Goal: Task Accomplishment & Management: Complete application form

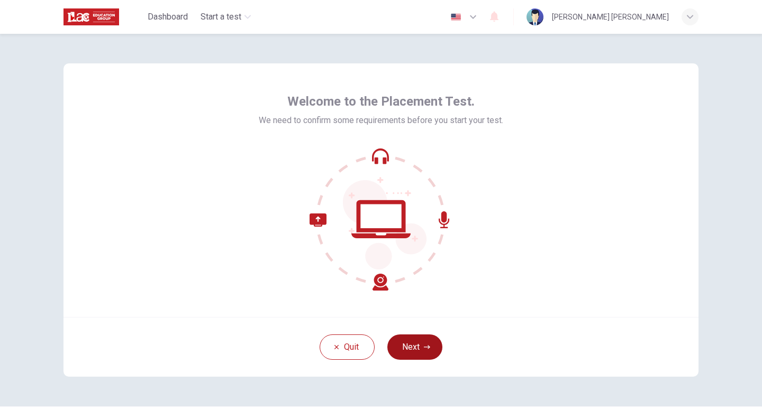
click at [413, 350] on button "Next" at bounding box center [414, 347] width 55 height 25
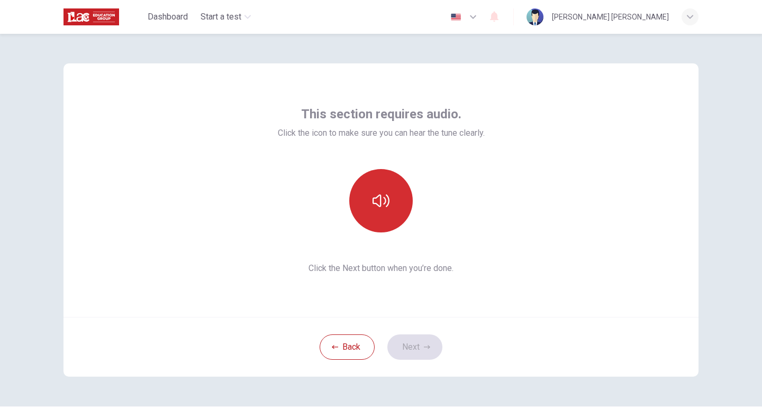
click at [384, 203] on icon "button" at bounding box center [380, 201] width 17 height 13
click at [411, 354] on button "Next" at bounding box center [414, 347] width 55 height 25
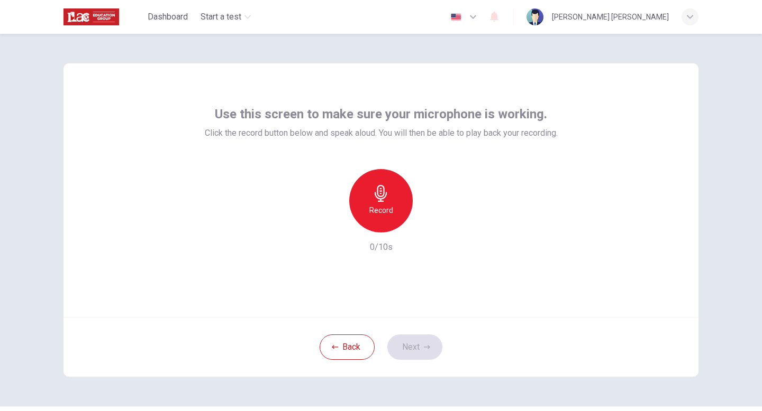
click at [373, 209] on h6 "Record" at bounding box center [381, 210] width 24 height 13
click at [432, 223] on icon "button" at bounding box center [429, 224] width 11 height 11
click at [398, 351] on button "Next" at bounding box center [414, 347] width 55 height 25
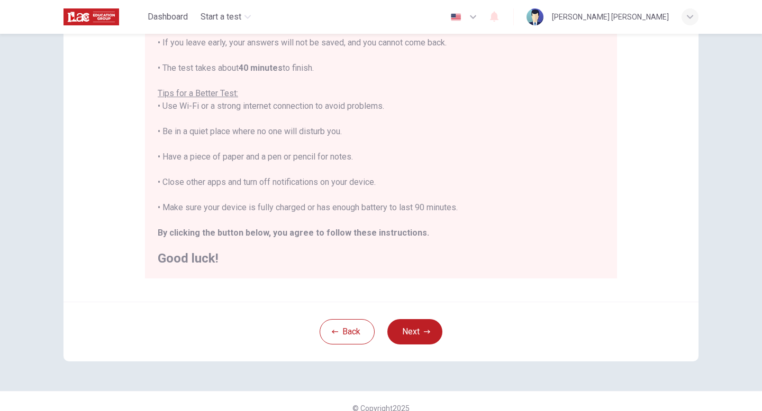
scroll to position [167, 0]
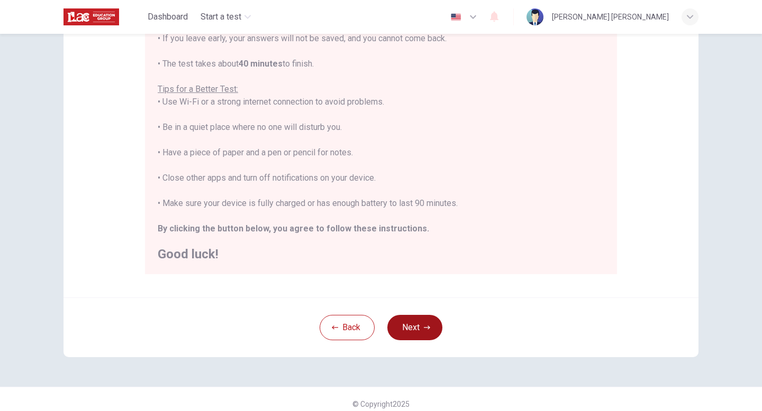
click at [409, 334] on button "Next" at bounding box center [414, 327] width 55 height 25
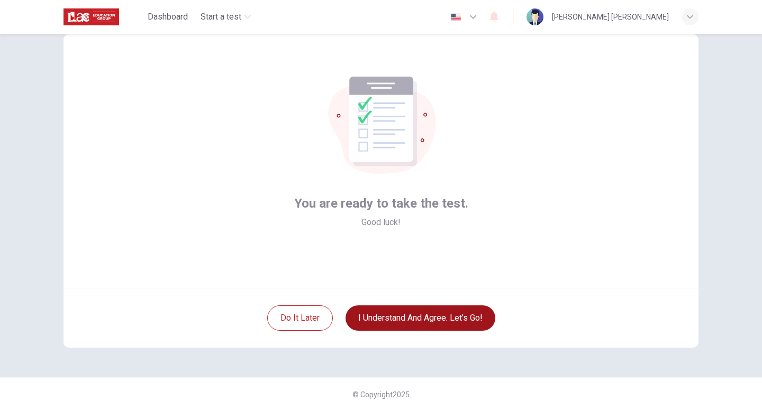
scroll to position [29, 0]
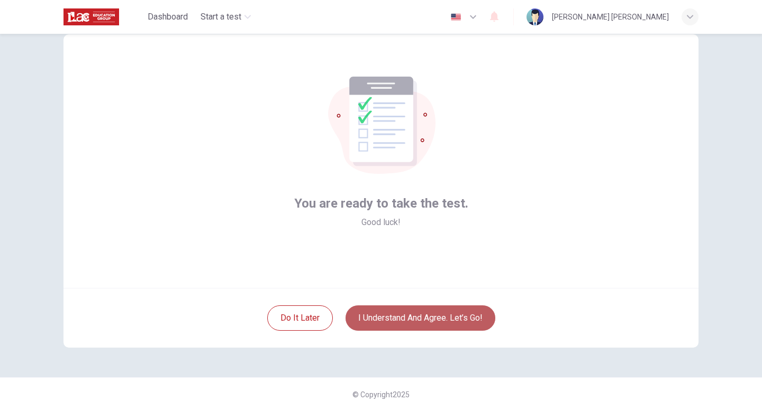
click at [404, 322] on button "I understand and agree. Let’s go!" at bounding box center [420, 318] width 150 height 25
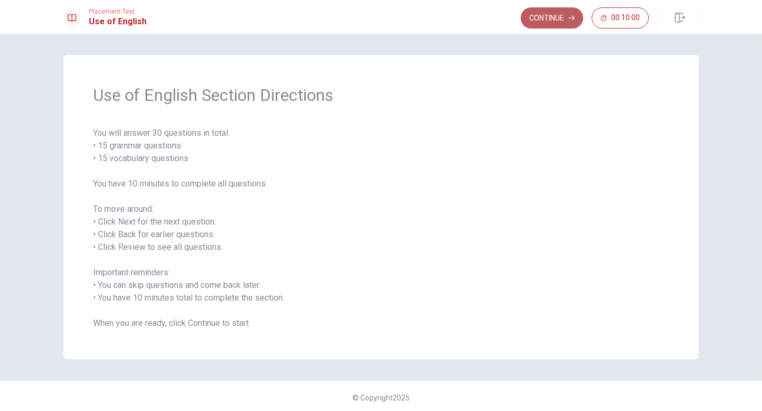
click at [556, 17] on button "Continue" at bounding box center [551, 17] width 62 height 21
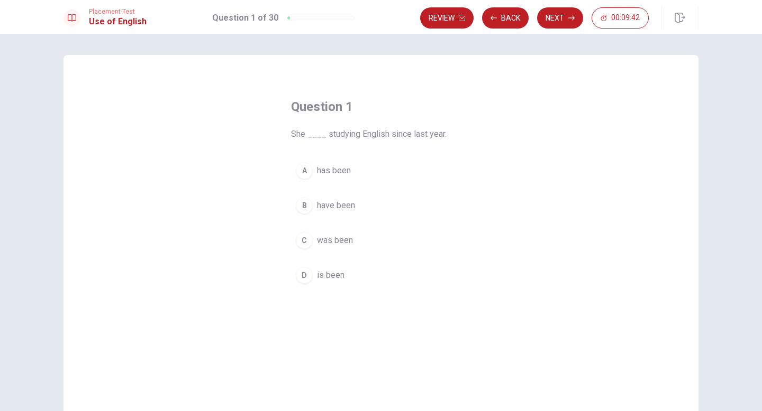
click at [340, 171] on span "has been" at bounding box center [334, 170] width 34 height 13
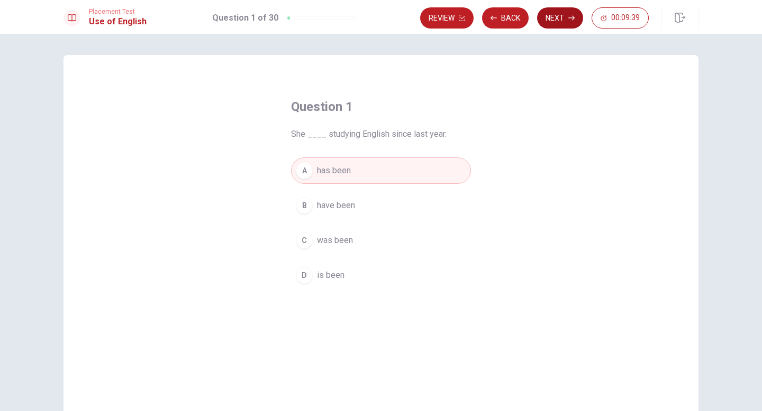
click at [550, 20] on button "Next" at bounding box center [560, 17] width 46 height 21
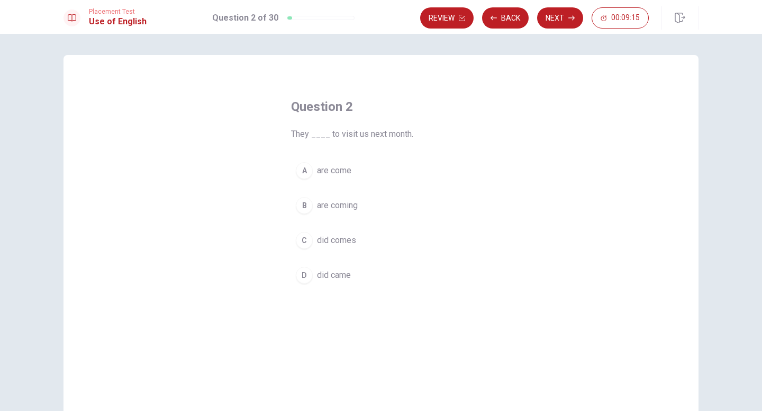
click at [332, 207] on span "are coming" at bounding box center [337, 205] width 41 height 13
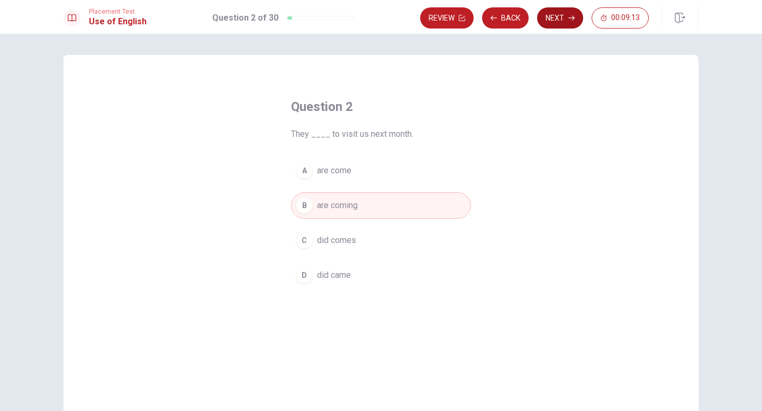
click at [554, 16] on button "Next" at bounding box center [560, 17] width 46 height 21
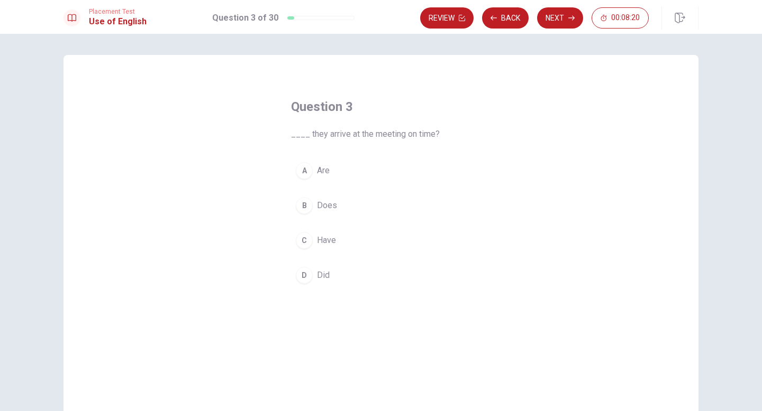
click at [324, 278] on span "Did" at bounding box center [323, 275] width 13 height 13
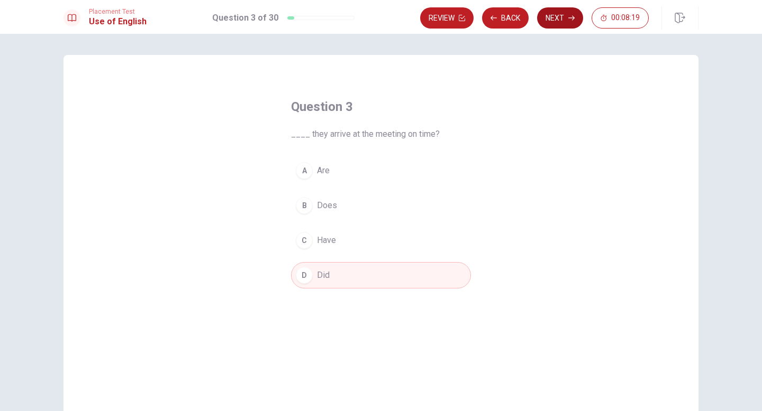
click at [556, 15] on button "Next" at bounding box center [560, 17] width 46 height 21
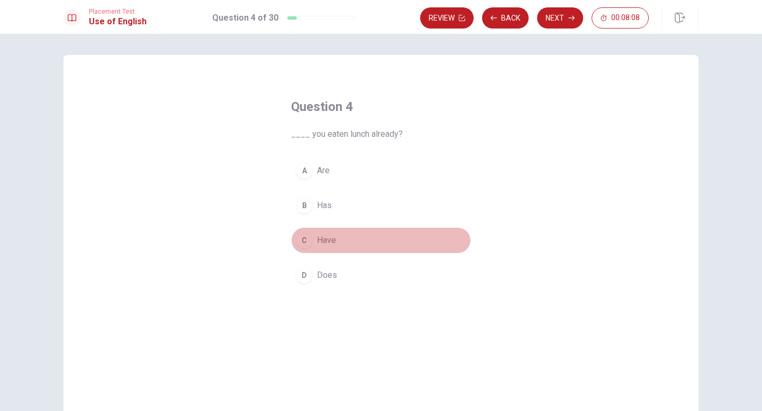
click at [323, 237] on span "Have" at bounding box center [326, 240] width 19 height 13
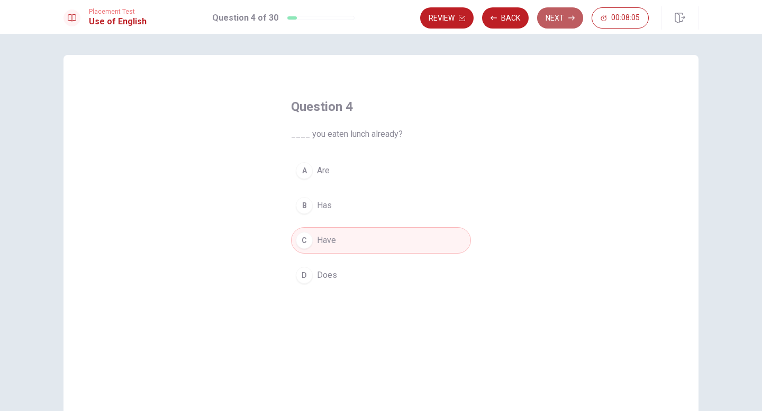
click at [556, 22] on button "Next" at bounding box center [560, 17] width 46 height 21
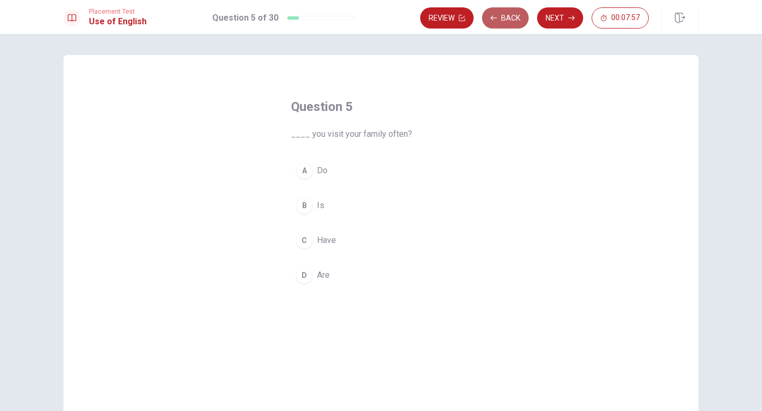
click at [499, 19] on button "Back" at bounding box center [505, 17] width 47 height 21
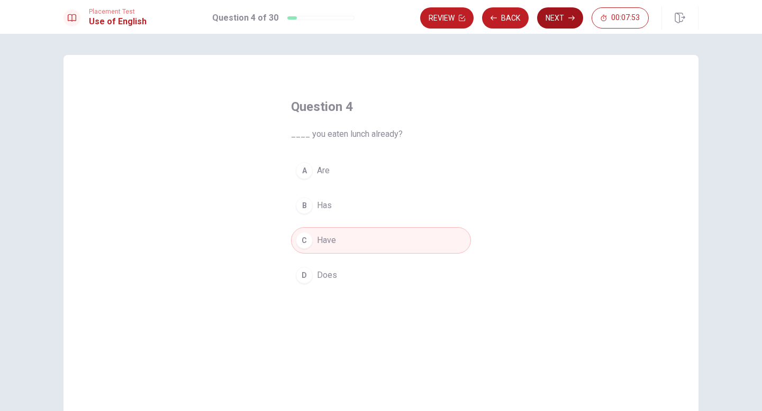
click at [554, 13] on button "Next" at bounding box center [560, 17] width 46 height 21
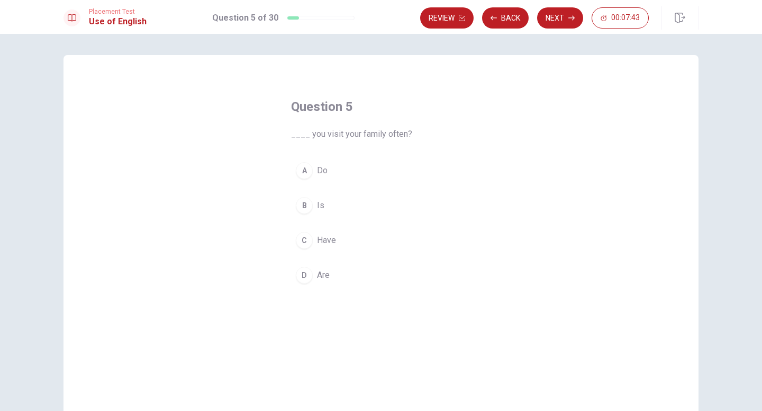
click at [320, 169] on span "Do" at bounding box center [322, 170] width 11 height 13
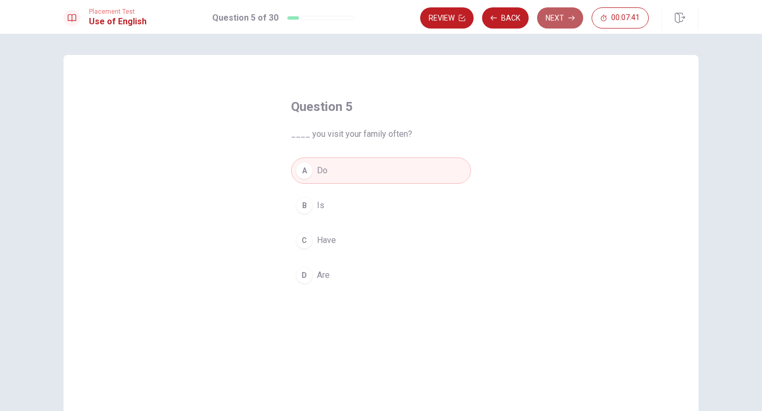
click at [555, 19] on button "Next" at bounding box center [560, 17] width 46 height 21
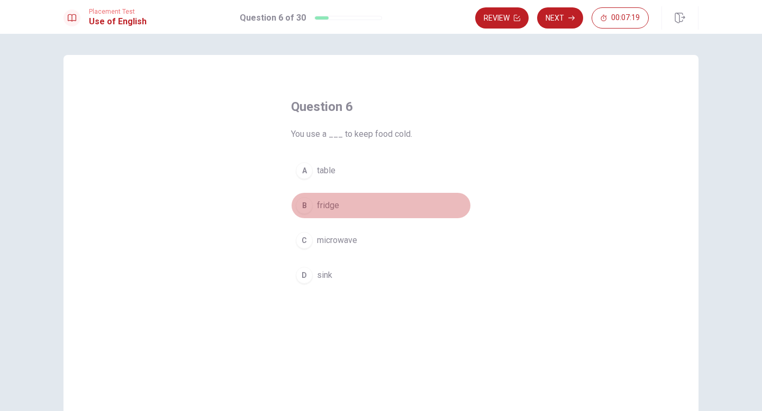
click at [328, 205] on span "fridge" at bounding box center [328, 205] width 22 height 13
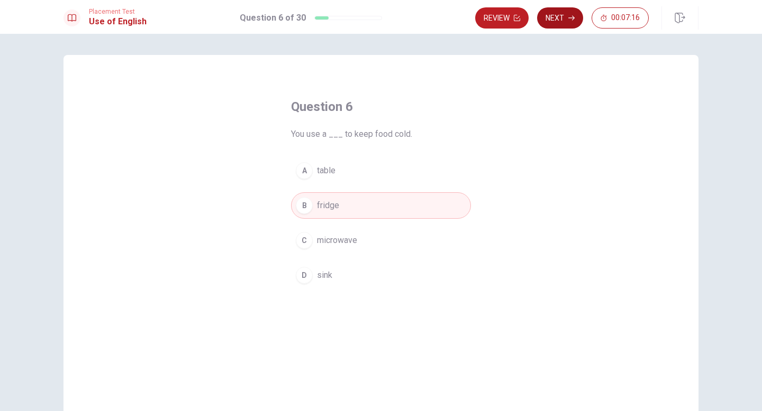
click at [554, 18] on button "Next" at bounding box center [560, 17] width 46 height 21
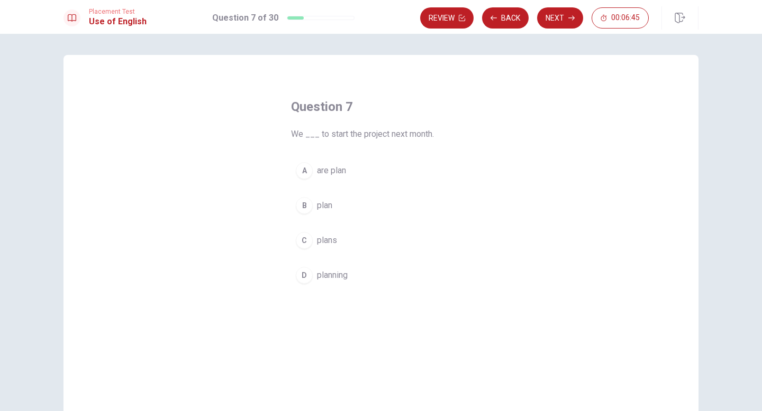
click at [326, 203] on span "plan" at bounding box center [324, 205] width 15 height 13
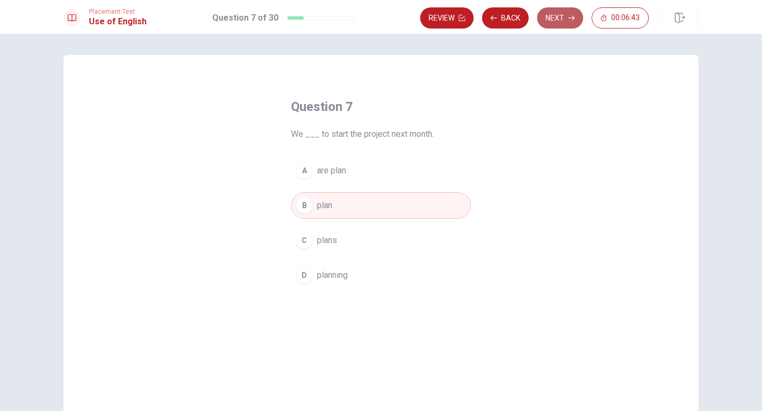
click at [560, 17] on button "Next" at bounding box center [560, 17] width 46 height 21
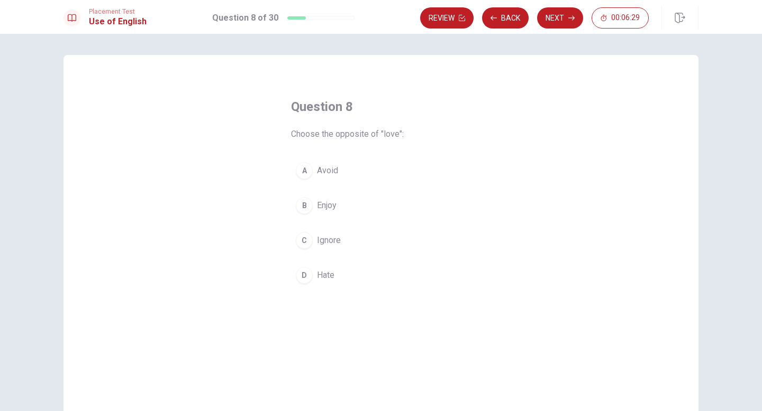
click at [331, 276] on span "Hate" at bounding box center [325, 275] width 17 height 13
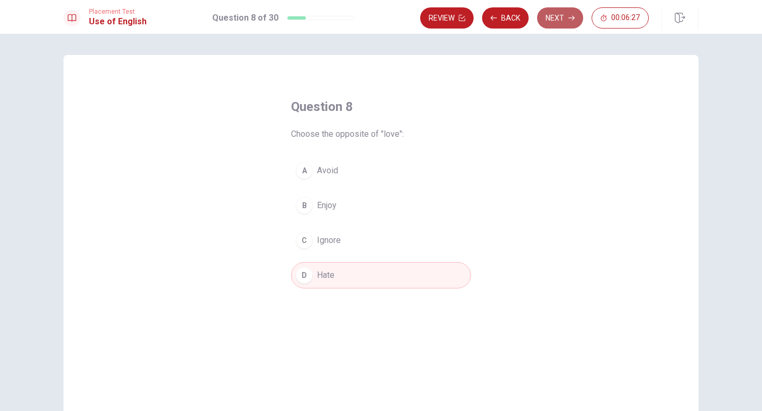
click at [555, 20] on button "Next" at bounding box center [560, 17] width 46 height 21
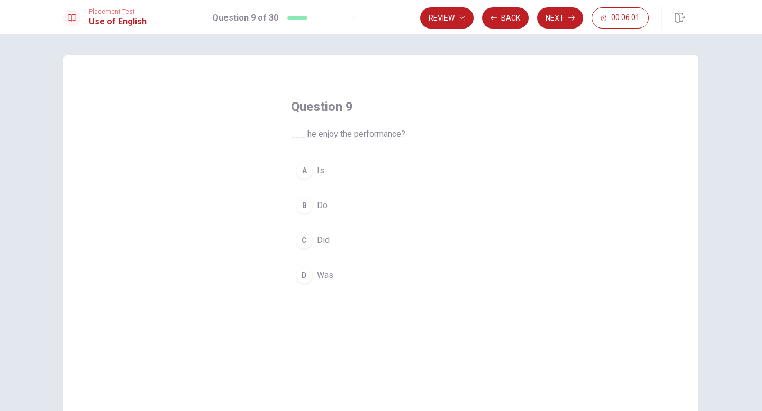
click at [325, 241] on span "Did" at bounding box center [323, 240] width 13 height 13
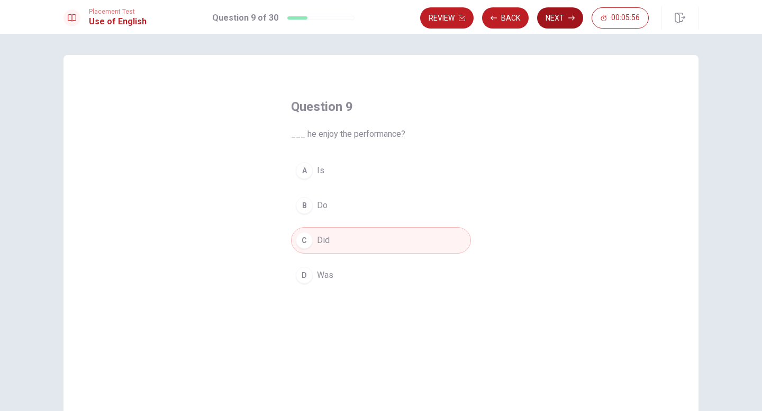
click at [553, 23] on button "Next" at bounding box center [560, 17] width 46 height 21
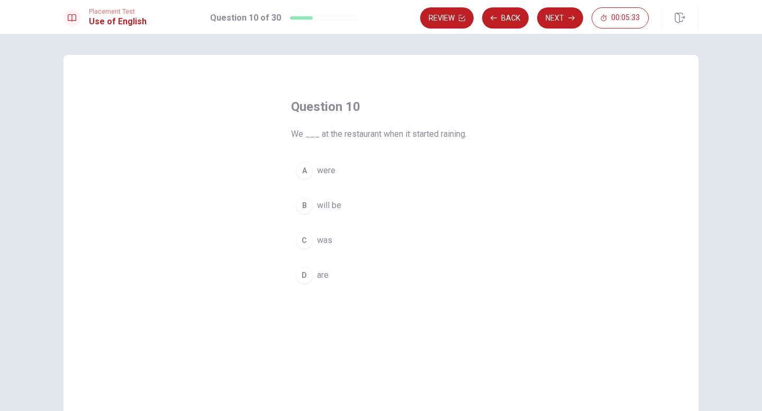
click at [330, 174] on span "were" at bounding box center [326, 170] width 19 height 13
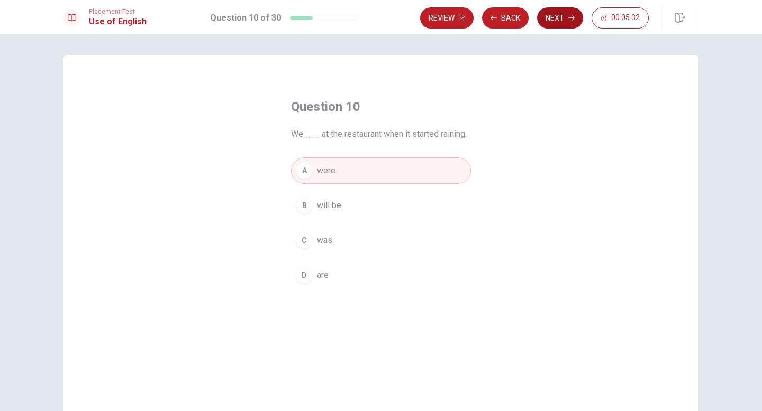
click at [553, 21] on button "Next" at bounding box center [560, 17] width 46 height 21
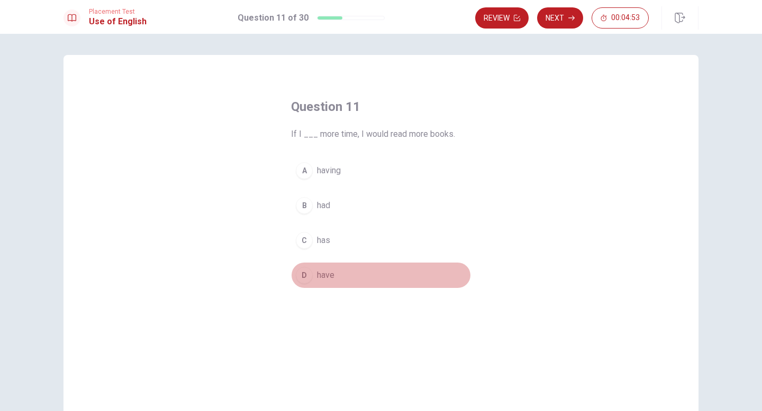
click at [326, 274] on span "have" at bounding box center [325, 275] width 17 height 13
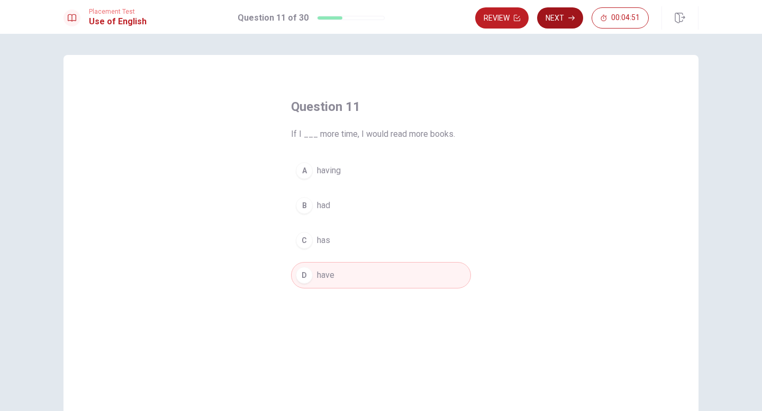
click at [556, 21] on button "Next" at bounding box center [560, 17] width 46 height 21
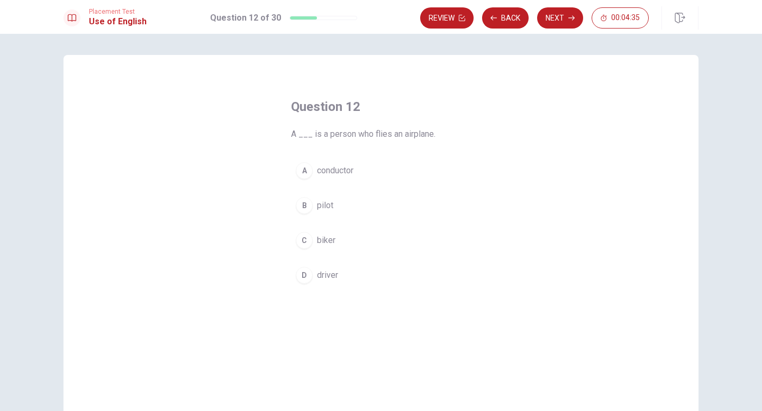
click at [334, 205] on button "B pilot" at bounding box center [381, 206] width 180 height 26
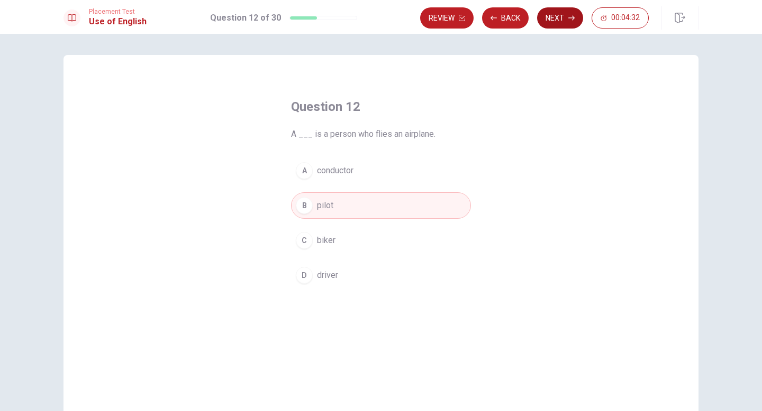
click at [549, 17] on button "Next" at bounding box center [560, 17] width 46 height 21
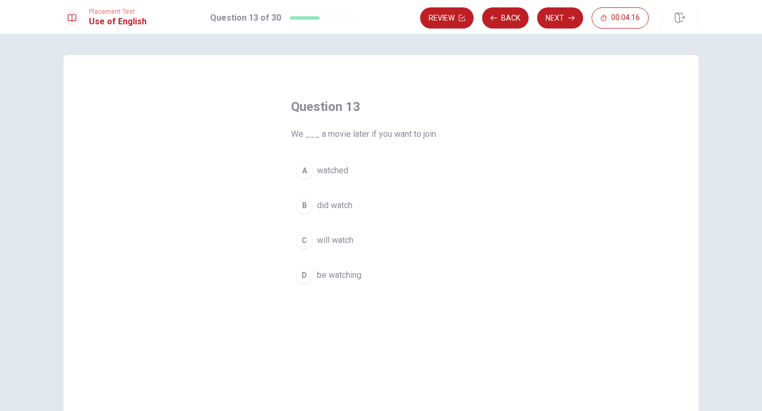
click at [341, 240] on span "will watch" at bounding box center [335, 240] width 36 height 13
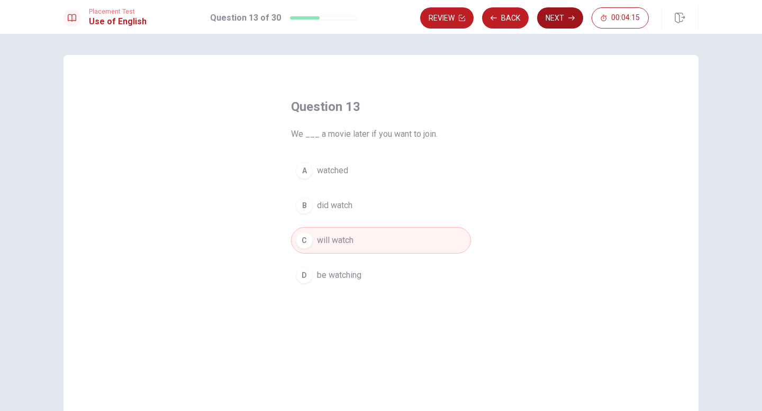
click at [553, 20] on button "Next" at bounding box center [560, 17] width 46 height 21
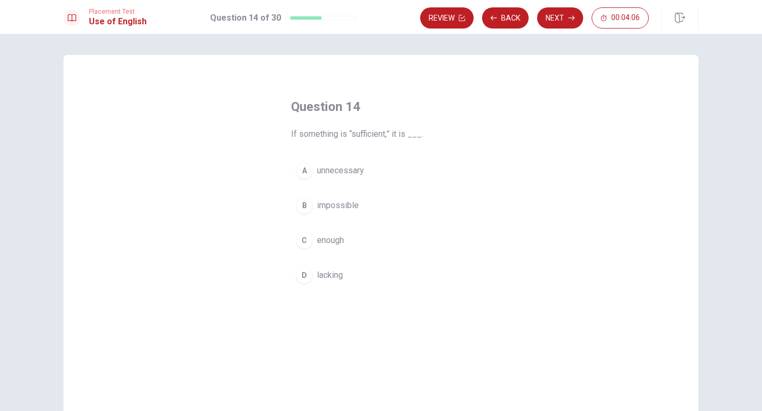
click at [324, 244] on span "enough" at bounding box center [330, 240] width 27 height 13
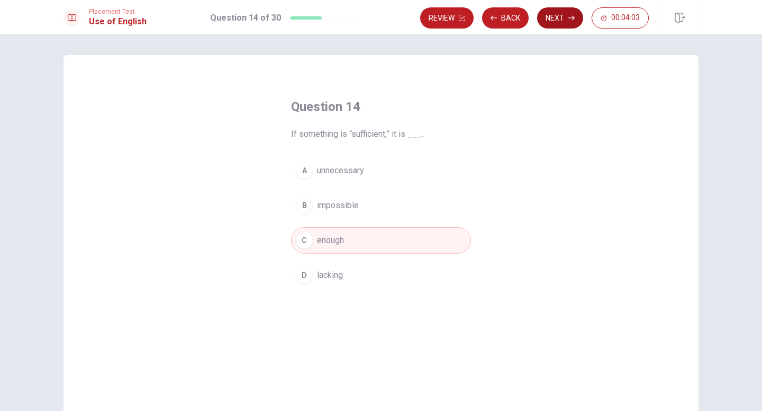
click at [557, 19] on button "Next" at bounding box center [560, 17] width 46 height 21
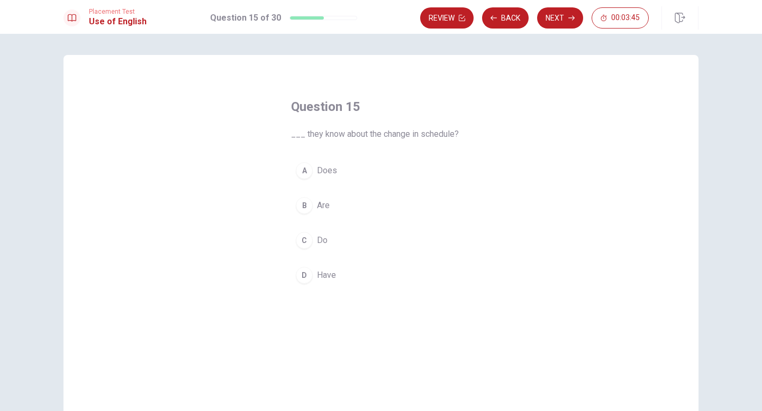
click at [322, 242] on span "Do" at bounding box center [322, 240] width 11 height 13
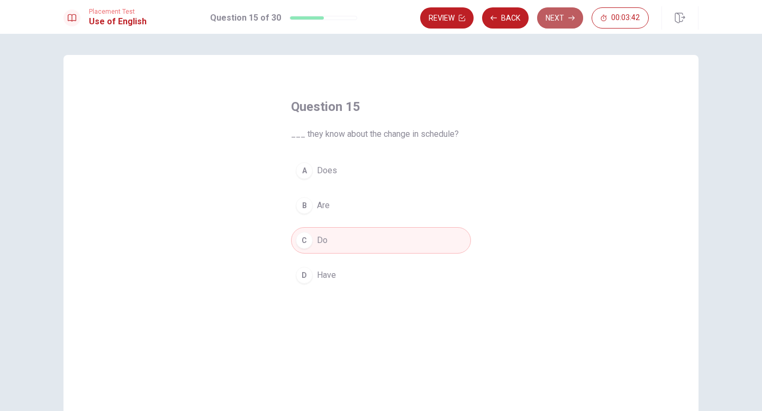
click at [552, 13] on button "Next" at bounding box center [560, 17] width 46 height 21
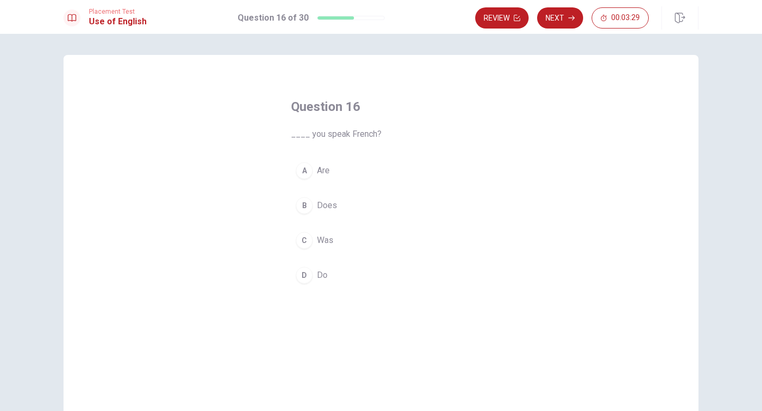
click at [323, 274] on span "Do" at bounding box center [322, 275] width 11 height 13
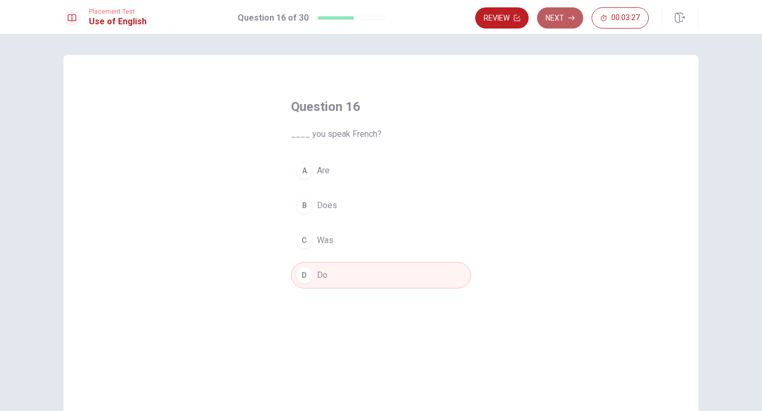
click at [552, 24] on button "Next" at bounding box center [560, 17] width 46 height 21
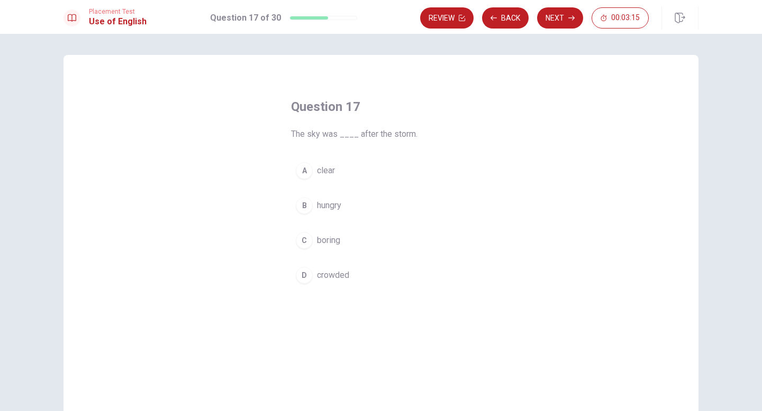
click at [331, 176] on span "clear" at bounding box center [326, 170] width 18 height 13
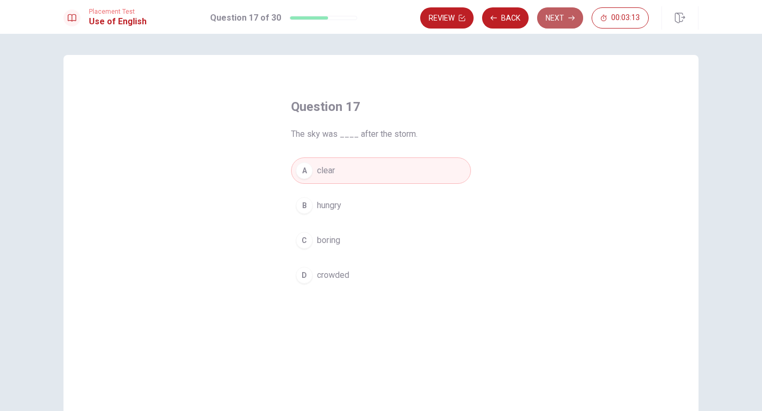
click at [553, 17] on button "Next" at bounding box center [560, 17] width 46 height 21
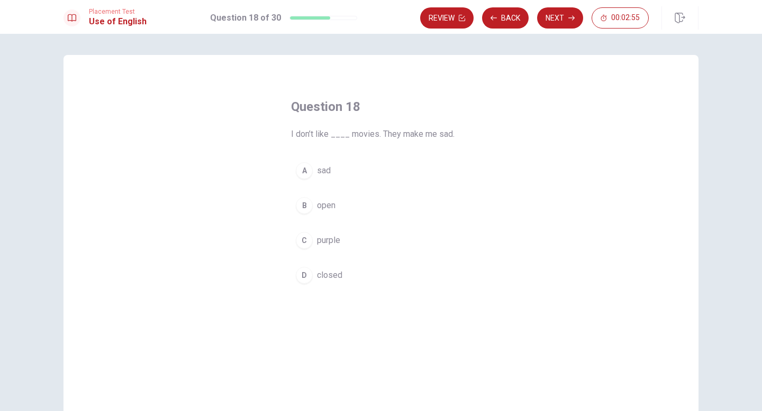
click at [329, 171] on span "sad" at bounding box center [324, 170] width 14 height 13
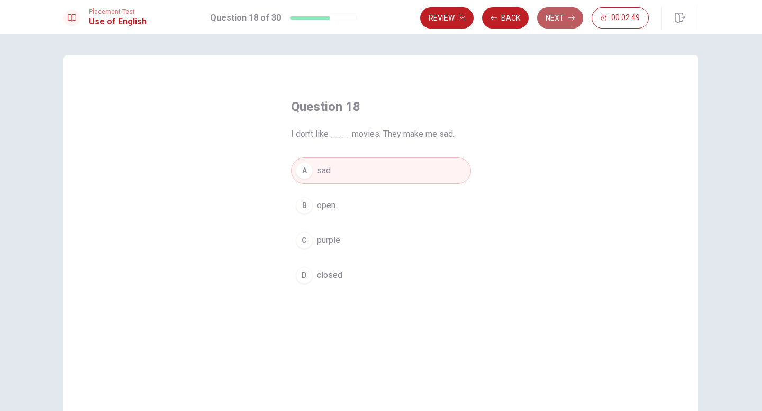
click at [549, 18] on button "Next" at bounding box center [560, 17] width 46 height 21
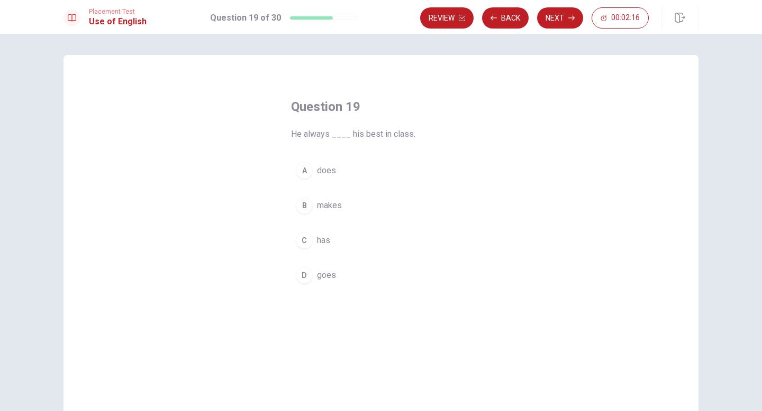
click at [333, 206] on span "makes" at bounding box center [329, 205] width 25 height 13
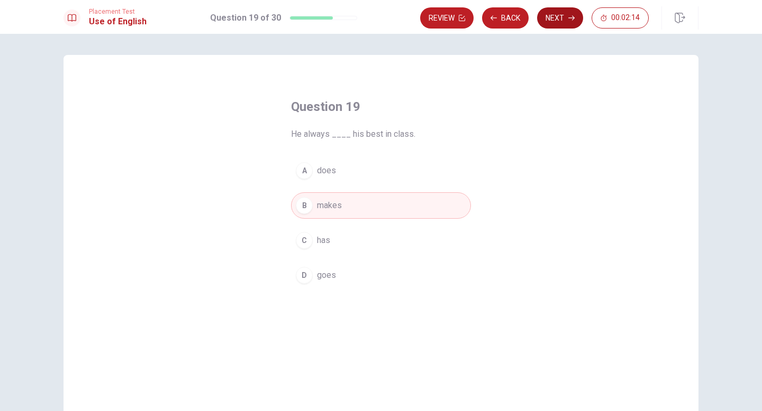
click at [552, 19] on button "Next" at bounding box center [560, 17] width 46 height 21
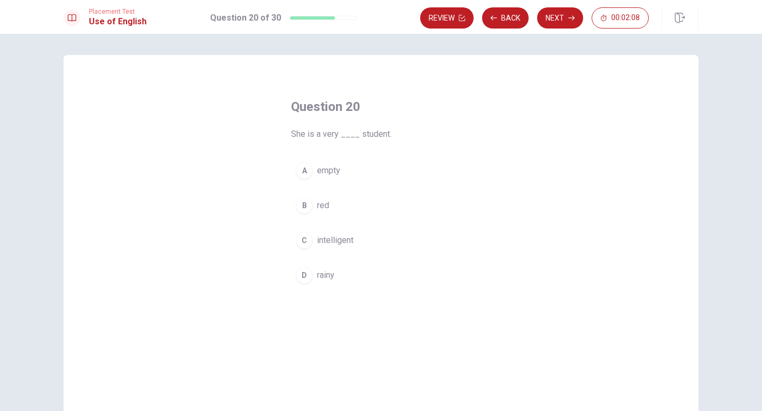
click at [343, 240] on span "intelligent" at bounding box center [335, 240] width 36 height 13
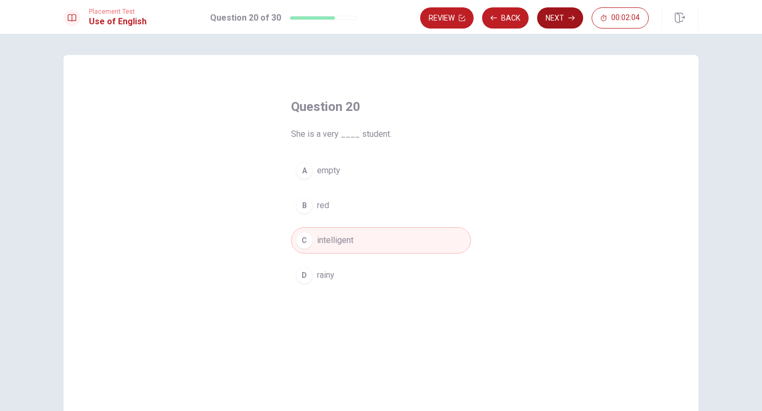
click at [557, 21] on button "Next" at bounding box center [560, 17] width 46 height 21
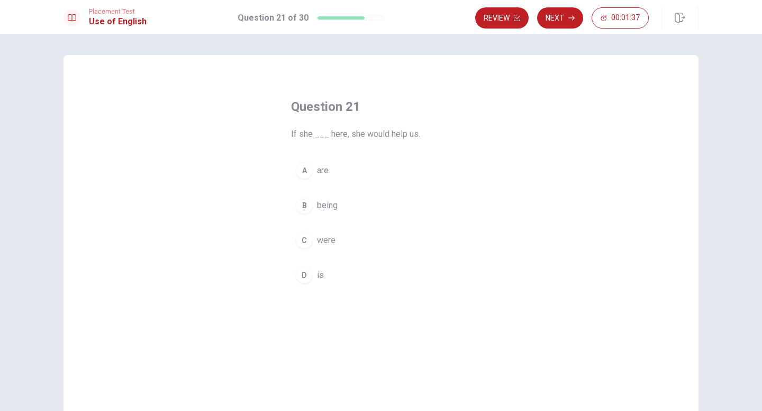
click at [328, 237] on span "were" at bounding box center [326, 240] width 19 height 13
click at [322, 277] on span "is" at bounding box center [320, 275] width 7 height 13
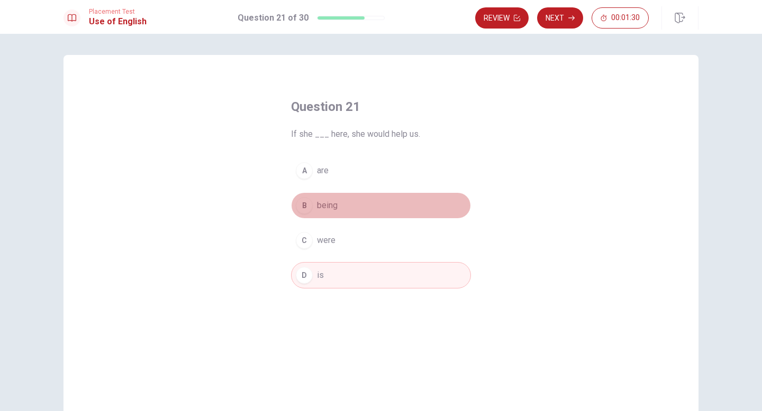
click at [325, 202] on span "being" at bounding box center [327, 205] width 21 height 13
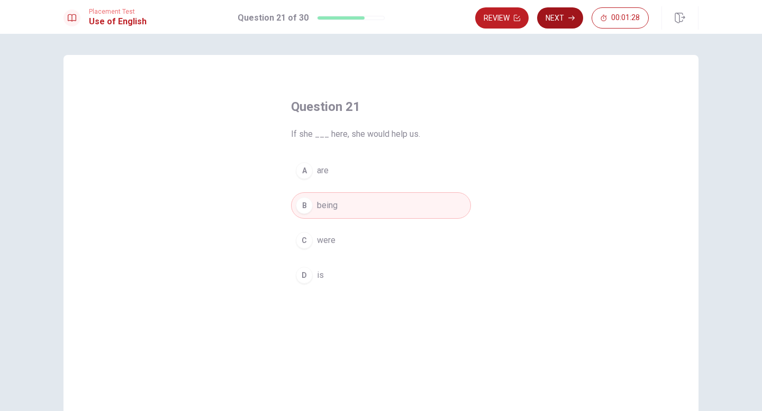
click at [552, 22] on button "Next" at bounding box center [560, 17] width 46 height 21
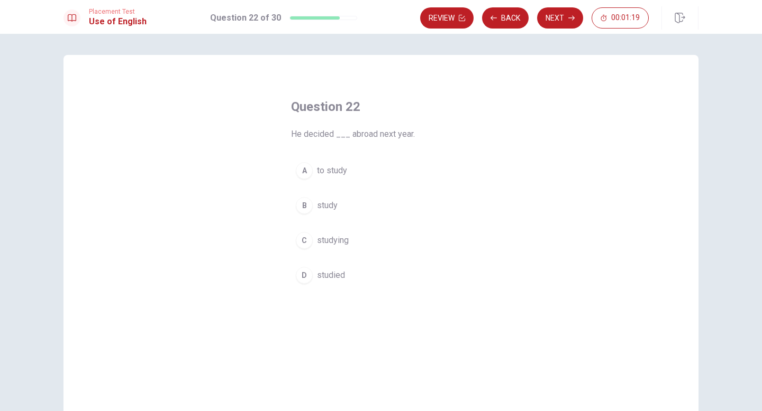
click at [341, 169] on span "to study" at bounding box center [332, 170] width 30 height 13
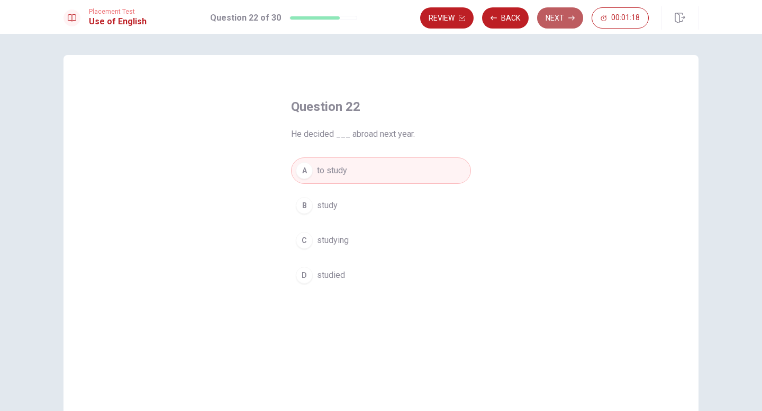
click at [558, 17] on button "Next" at bounding box center [560, 17] width 46 height 21
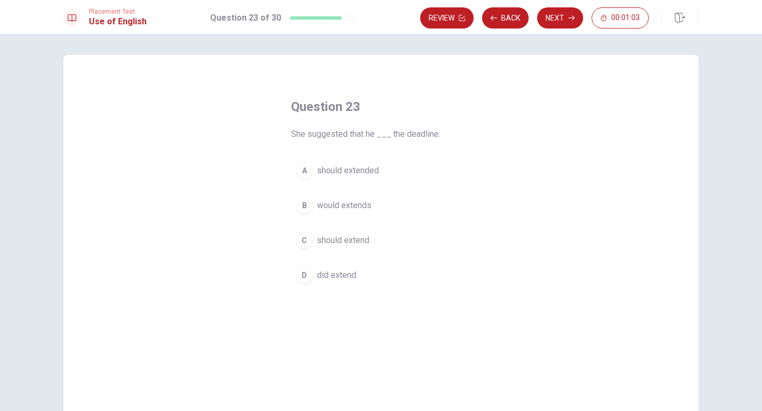
click at [359, 240] on span "should extend" at bounding box center [343, 240] width 52 height 13
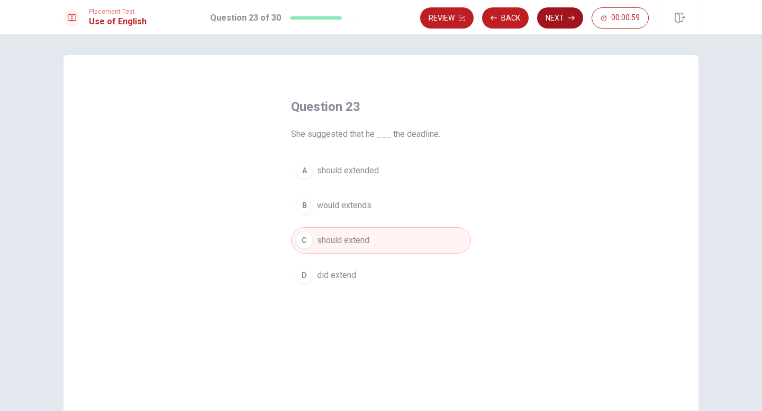
click at [548, 20] on button "Next" at bounding box center [560, 17] width 46 height 21
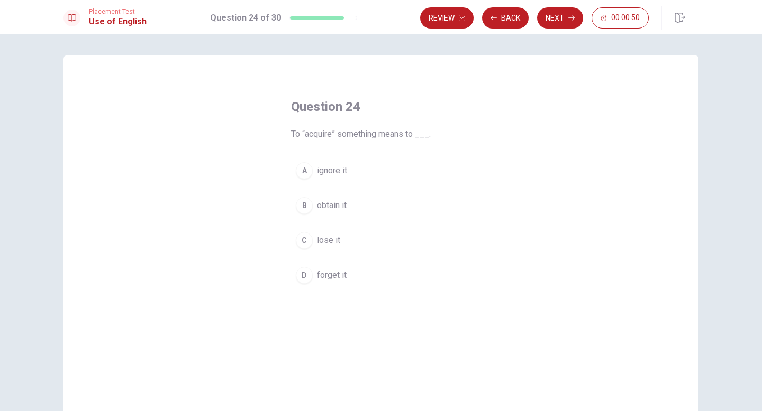
click at [335, 206] on span "obtain it" at bounding box center [332, 205] width 30 height 13
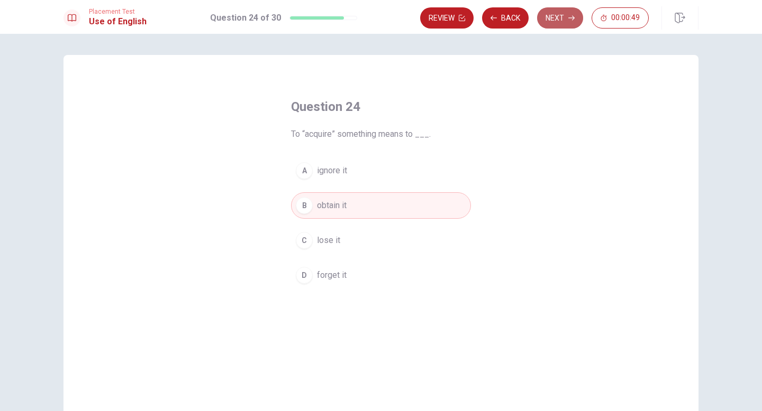
click at [560, 12] on button "Next" at bounding box center [560, 17] width 46 height 21
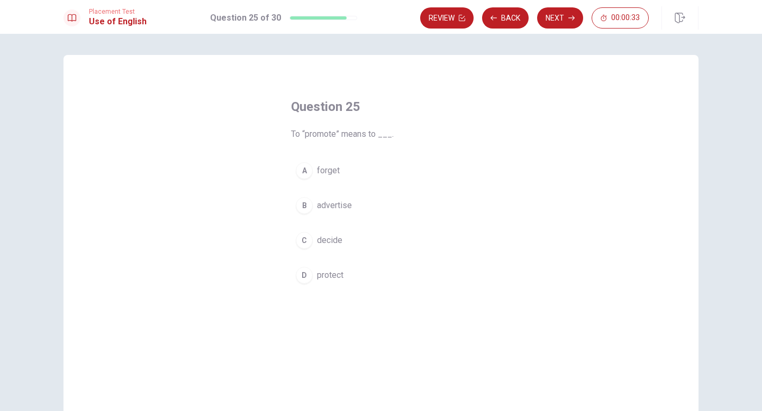
click at [329, 239] on span "decide" at bounding box center [329, 240] width 25 height 13
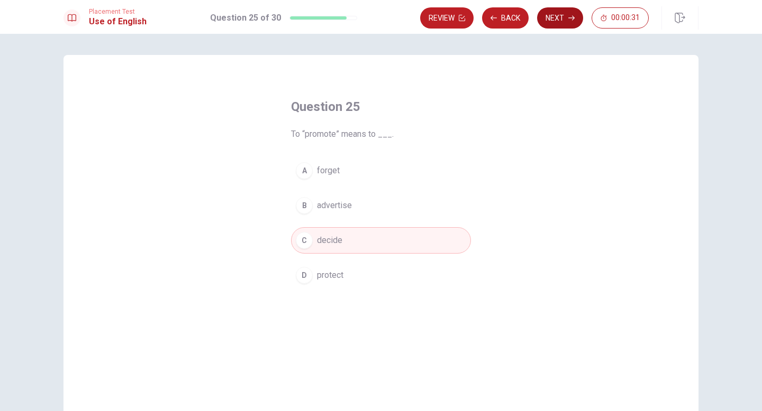
click at [555, 17] on button "Next" at bounding box center [560, 17] width 46 height 21
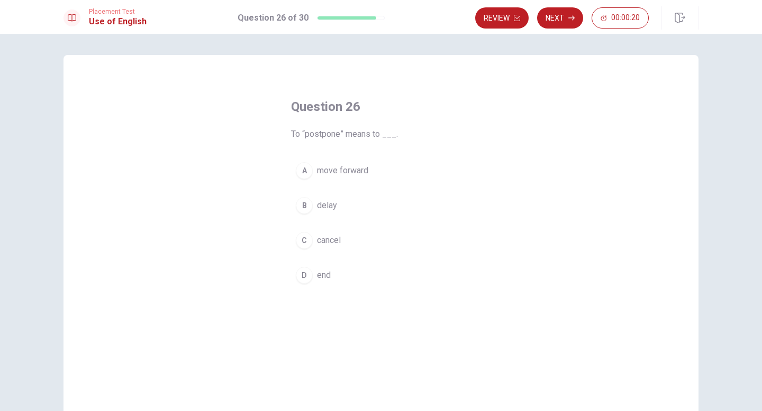
click at [335, 171] on span "move forward" at bounding box center [342, 170] width 51 height 13
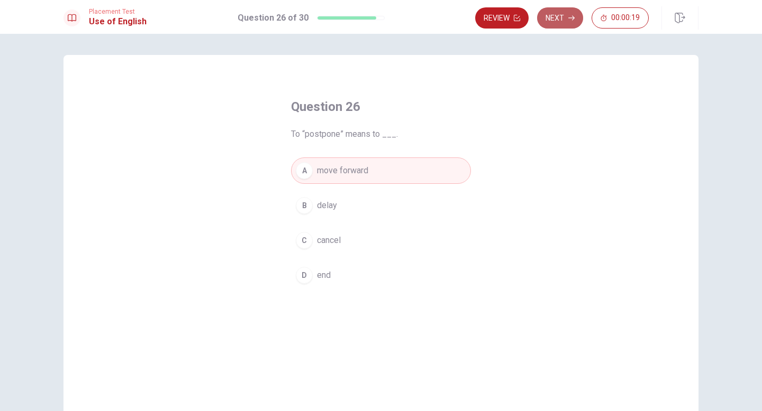
click at [564, 20] on button "Next" at bounding box center [560, 17] width 46 height 21
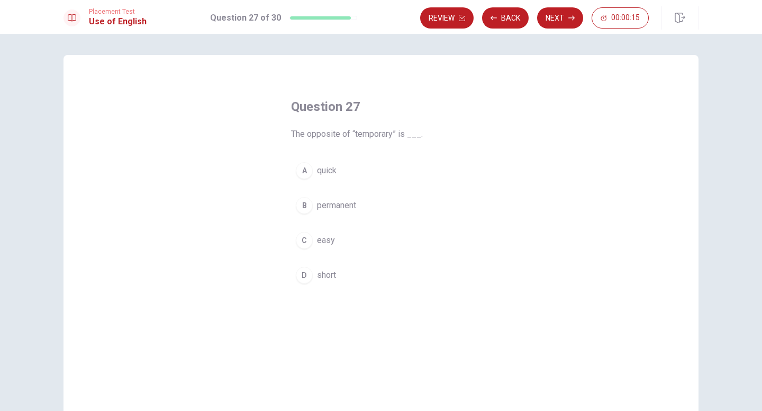
click at [344, 209] on span "permanent" at bounding box center [336, 205] width 39 height 13
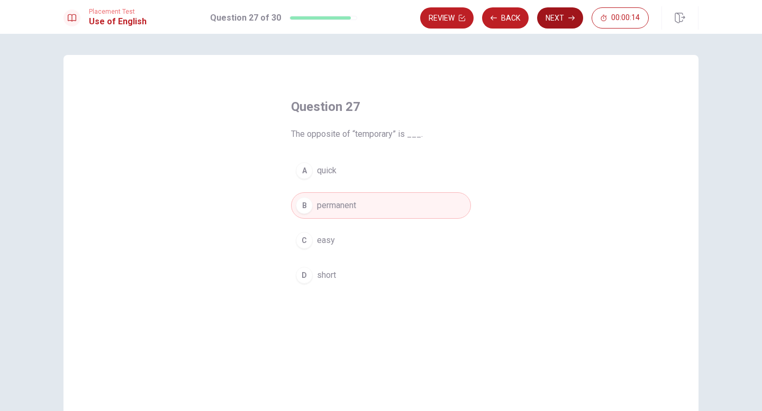
click at [547, 14] on button "Next" at bounding box center [560, 17] width 46 height 21
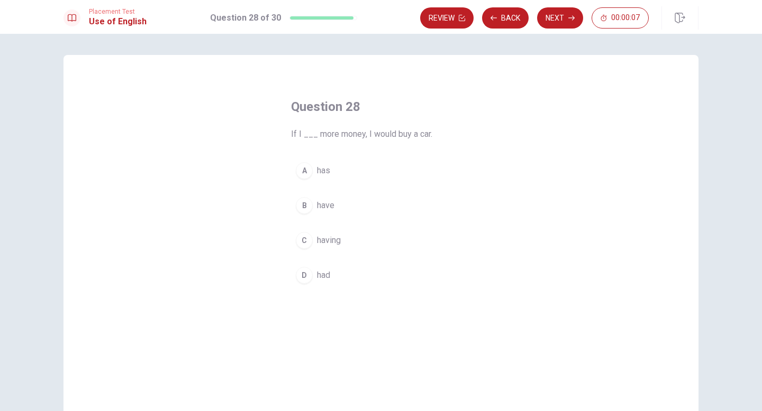
click at [331, 202] on span "have" at bounding box center [325, 205] width 17 height 13
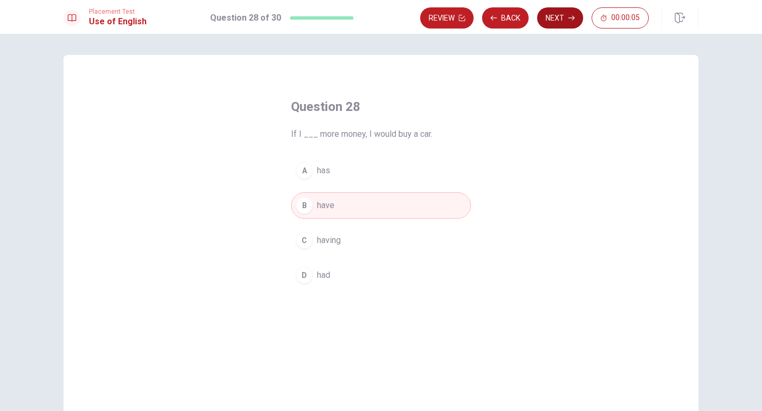
click at [551, 20] on button "Next" at bounding box center [560, 17] width 46 height 21
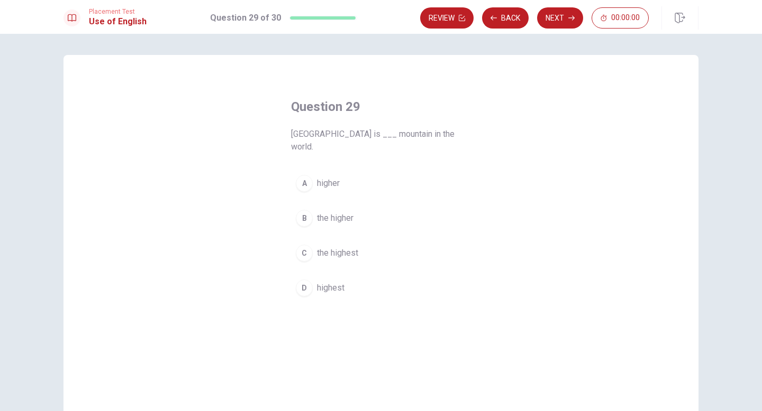
click at [328, 247] on span "the highest" at bounding box center [337, 253] width 41 height 13
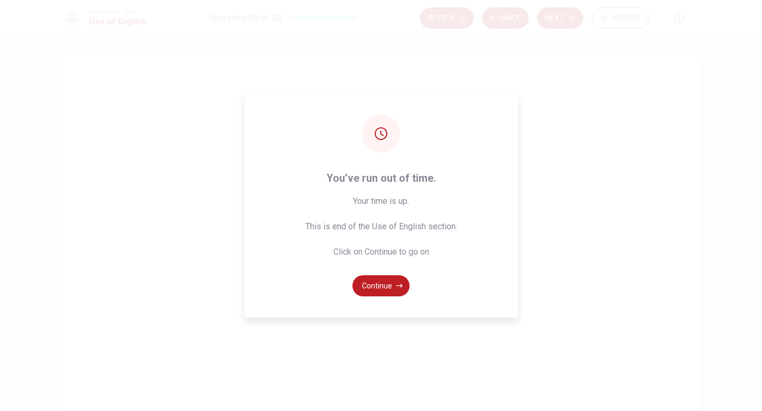
click at [553, 15] on div "You’ve run out of time. Your time is up. This is end of the Use of English sect…" at bounding box center [381, 205] width 762 height 411
click at [383, 288] on button "Continue" at bounding box center [380, 286] width 57 height 21
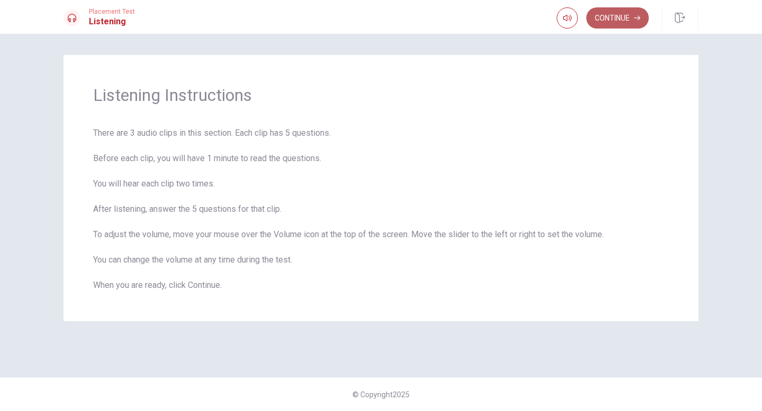
click at [625, 21] on button "Continue" at bounding box center [617, 17] width 62 height 21
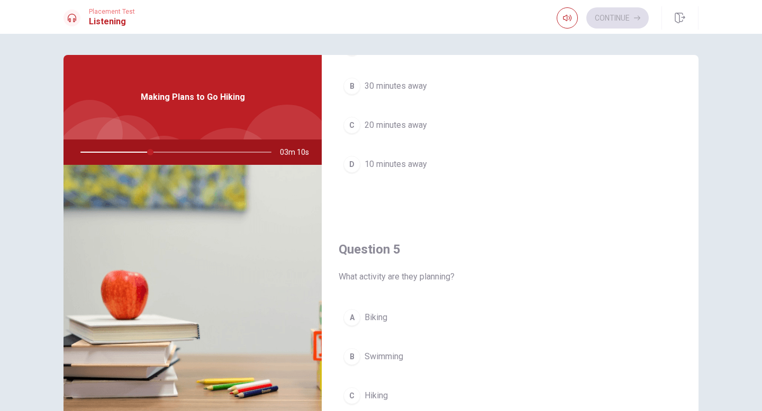
scroll to position [911, 0]
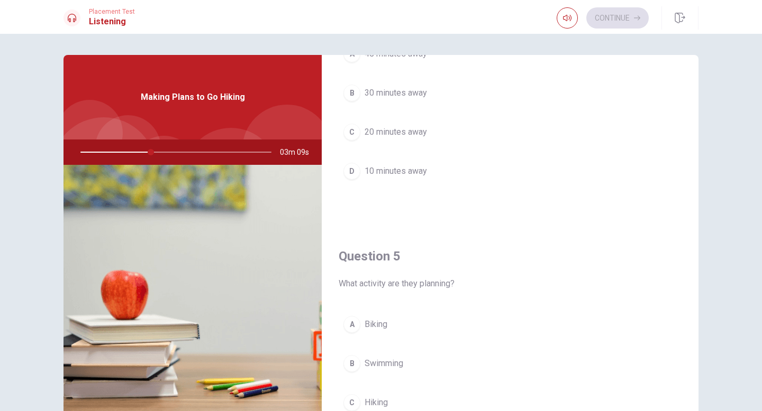
click at [377, 89] on span "30 minutes away" at bounding box center [395, 93] width 62 height 13
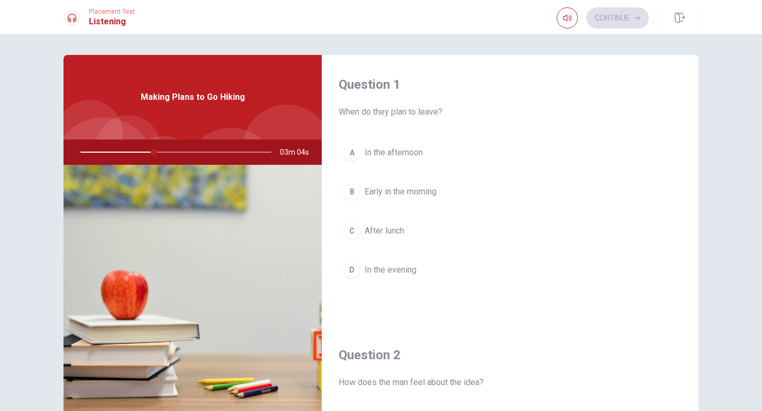
scroll to position [11, 0]
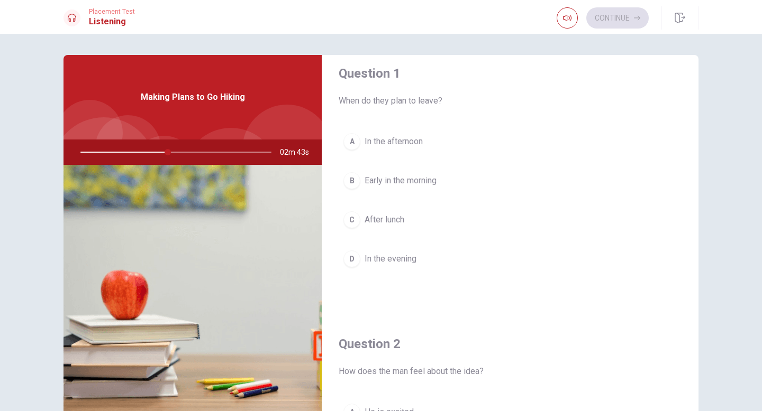
click at [410, 177] on span "Early in the morning" at bounding box center [400, 181] width 72 height 13
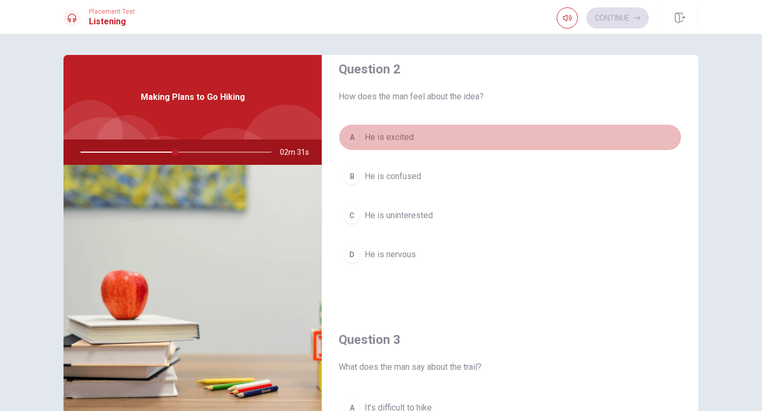
click at [401, 141] on span "He is excited" at bounding box center [388, 137] width 49 height 13
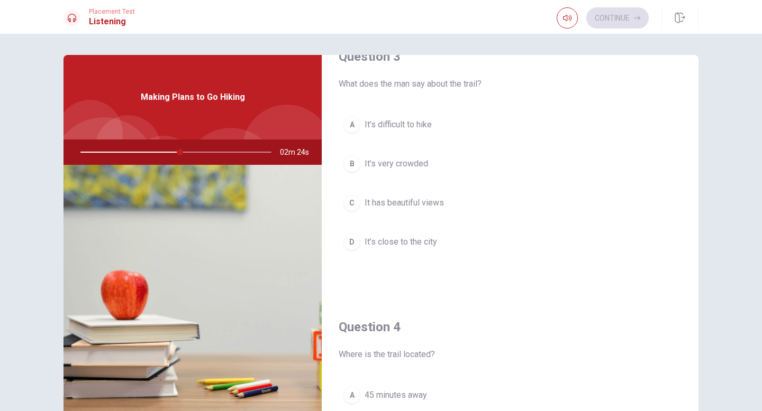
scroll to position [572, 0]
click at [414, 200] on span "It has beautiful views" at bounding box center [403, 200] width 79 height 13
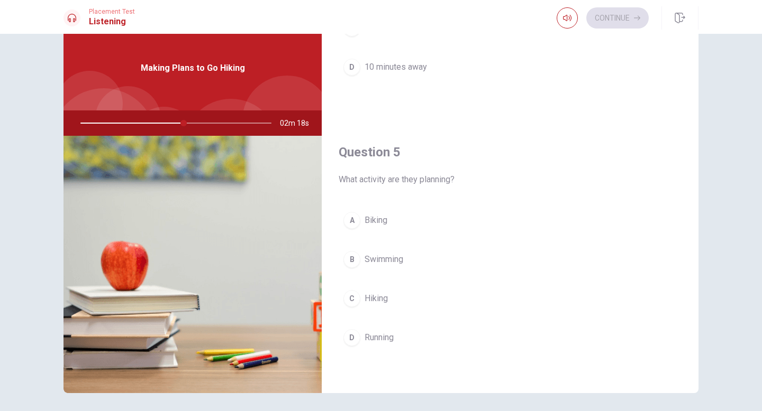
scroll to position [38, 0]
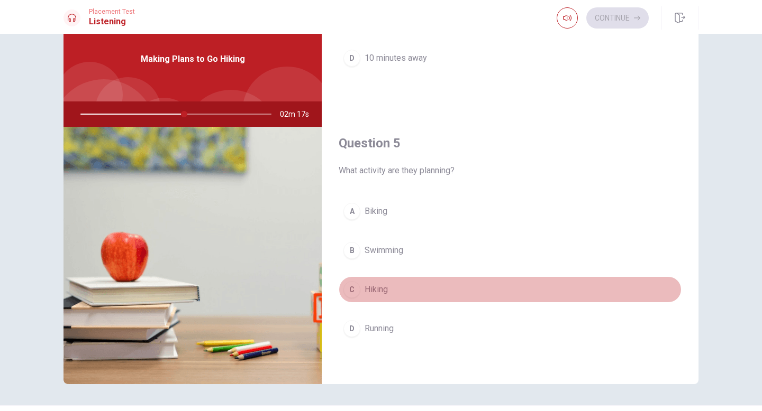
click at [390, 289] on button "C Hiking" at bounding box center [509, 290] width 343 height 26
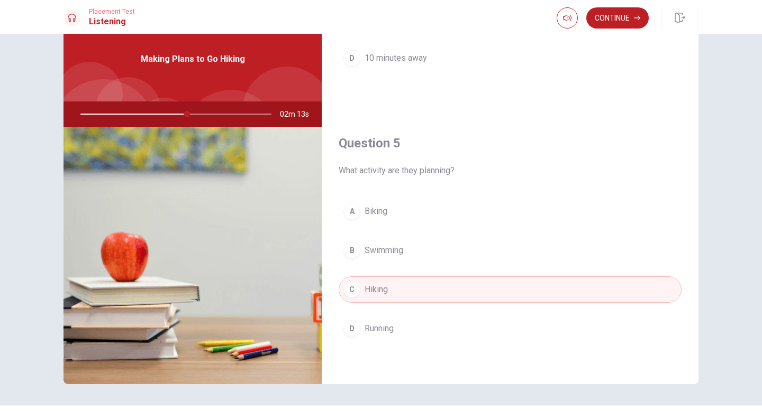
scroll to position [66, 0]
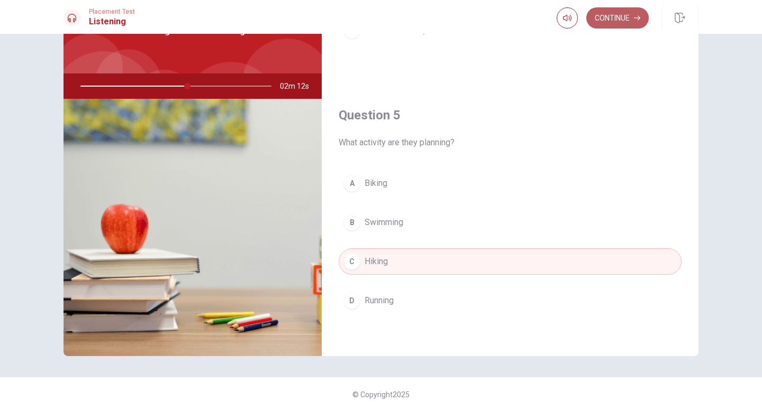
click at [625, 13] on button "Continue" at bounding box center [617, 17] width 62 height 21
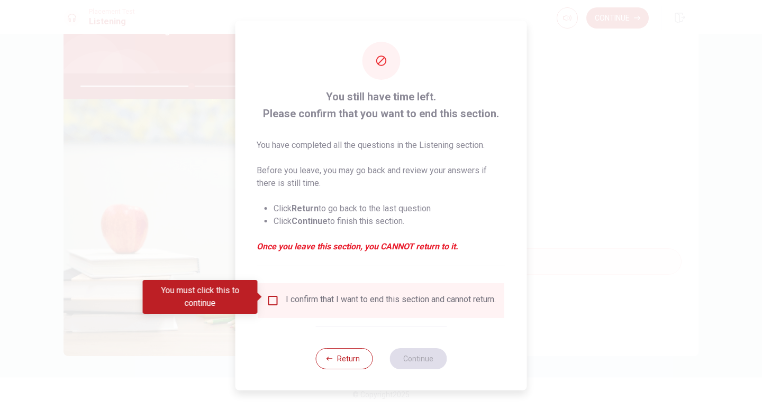
click at [273, 298] on input "You must click this to continue" at bounding box center [273, 301] width 13 height 13
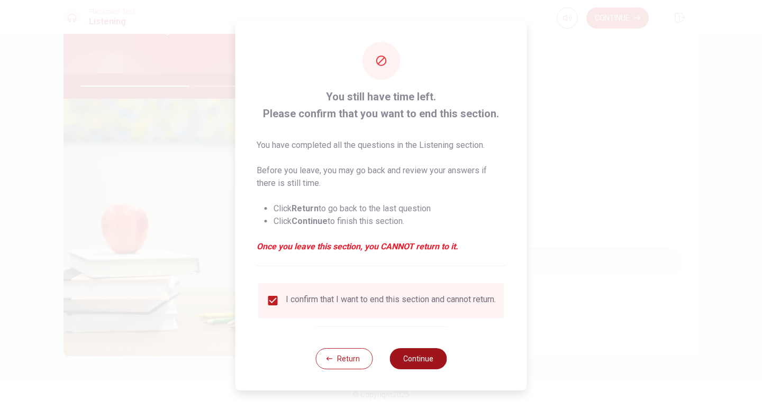
click at [407, 361] on button "Continue" at bounding box center [417, 359] width 57 height 21
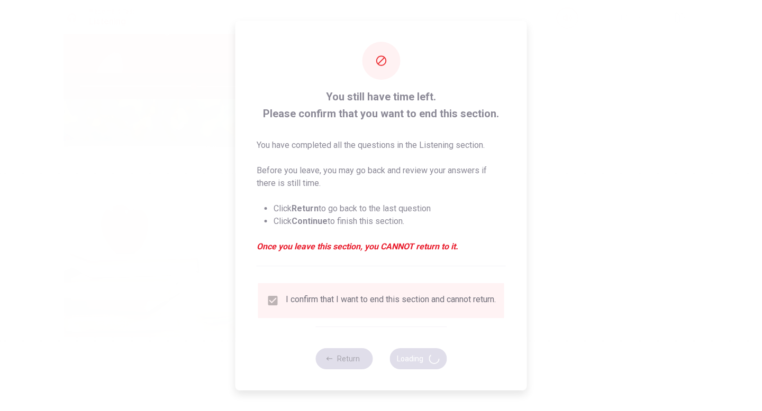
type input "60"
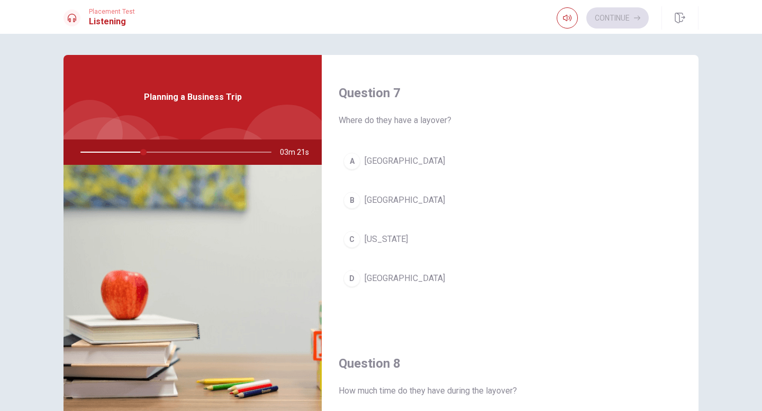
scroll to position [263, 0]
click at [380, 277] on span "[GEOGRAPHIC_DATA]" at bounding box center [404, 277] width 80 height 13
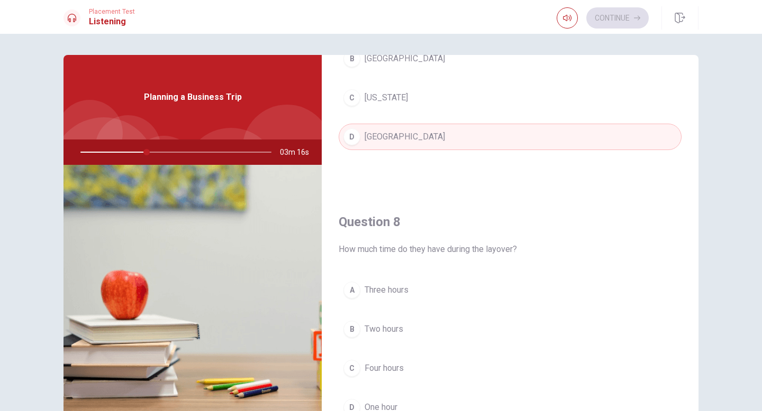
scroll to position [413, 0]
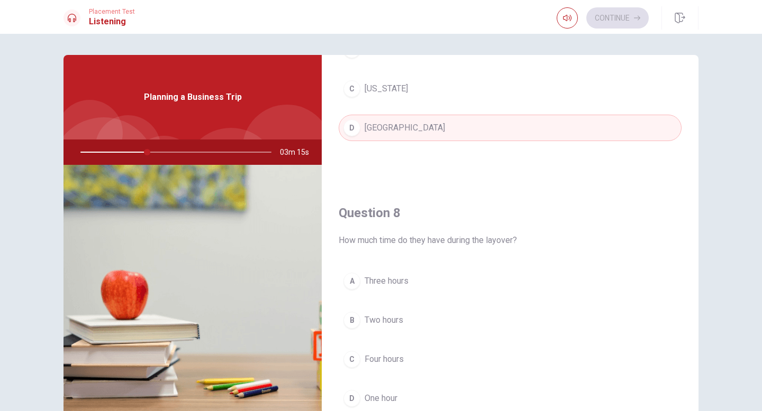
click at [383, 316] on span "Two hours" at bounding box center [383, 320] width 39 height 13
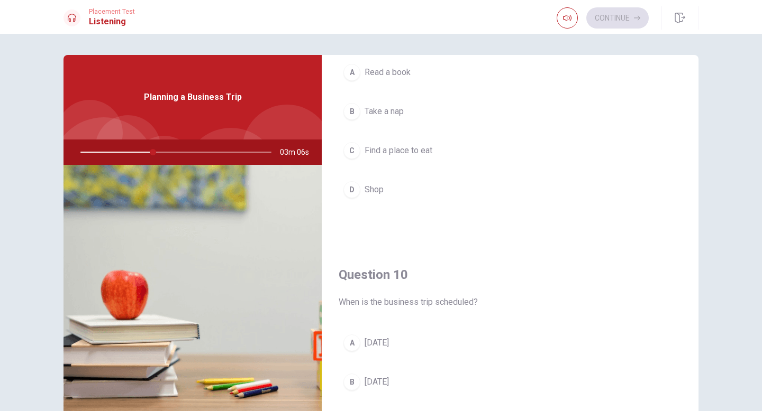
scroll to position [898, 0]
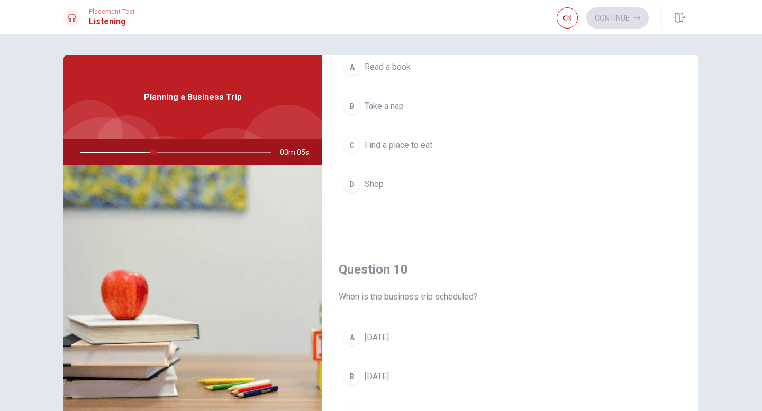
click at [402, 139] on span "Find a place to eat" at bounding box center [398, 145] width 68 height 13
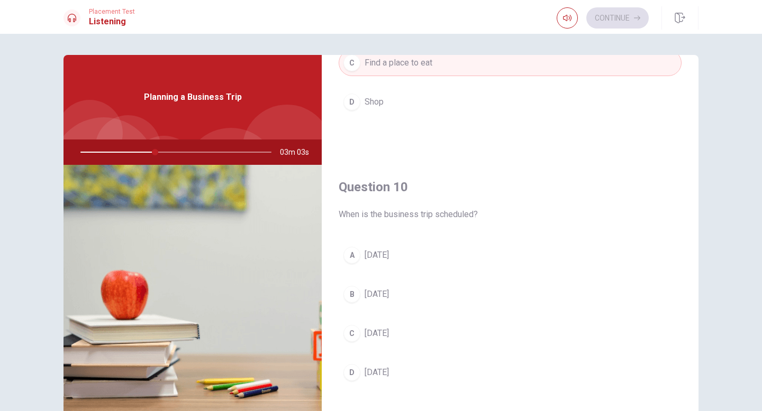
scroll to position [986, 0]
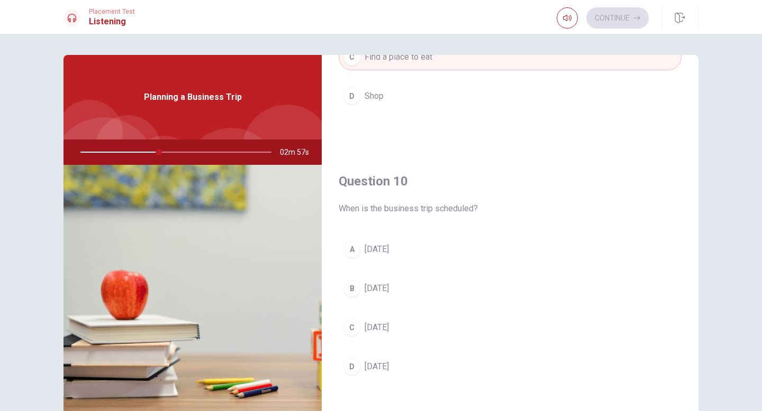
click at [389, 248] on span "[DATE]" at bounding box center [376, 249] width 24 height 13
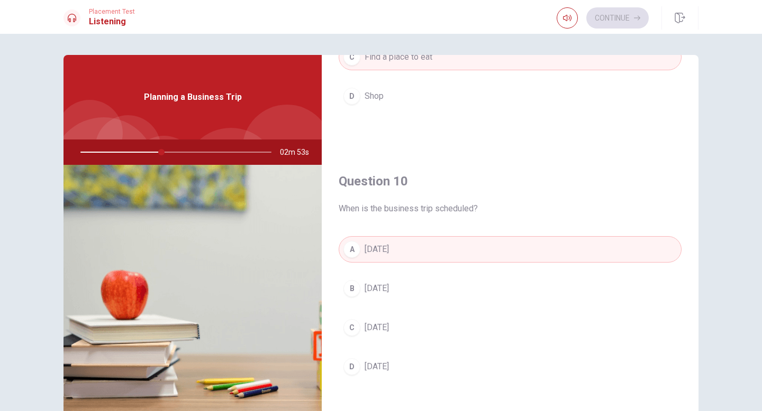
click at [389, 291] on span "[DATE]" at bounding box center [376, 288] width 24 height 13
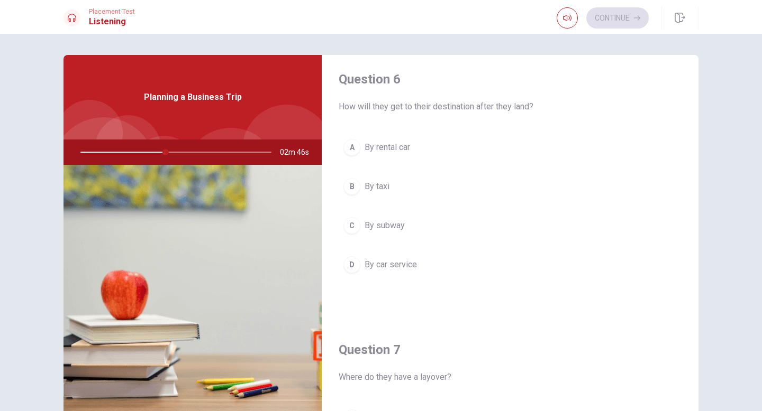
scroll to position [0, 0]
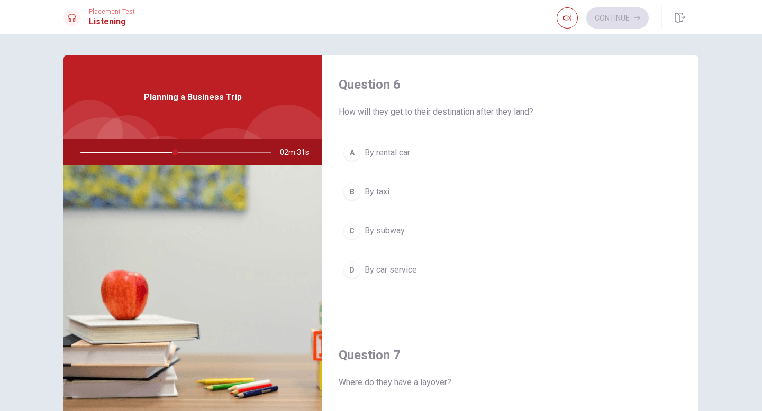
click at [380, 270] on span "By car service" at bounding box center [390, 270] width 52 height 13
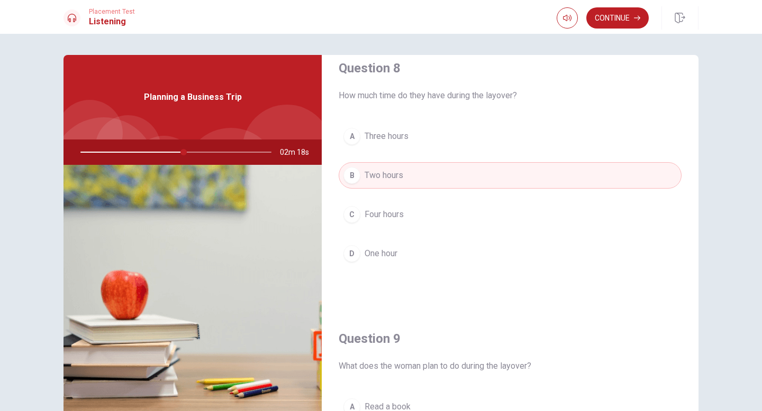
scroll to position [558, 0]
drag, startPoint x: 189, startPoint y: 155, endPoint x: 159, endPoint y: 155, distance: 30.7
click at [159, 155] on div at bounding box center [174, 152] width 212 height 25
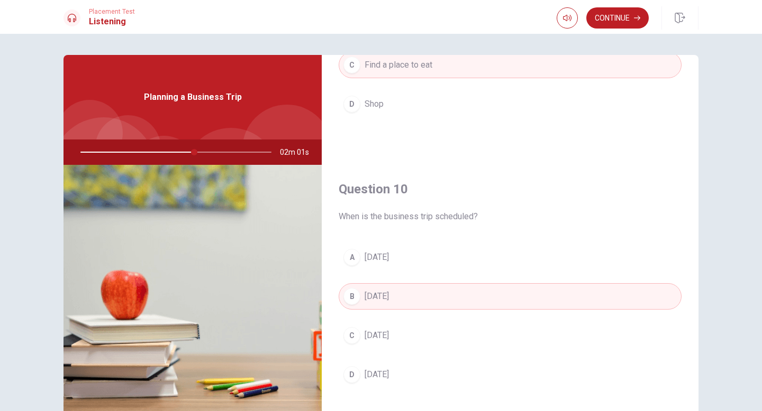
scroll to position [986, 0]
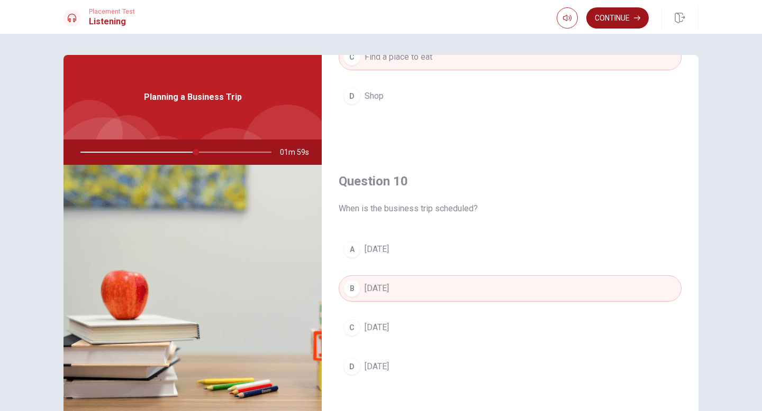
click at [607, 24] on button "Continue" at bounding box center [617, 17] width 62 height 21
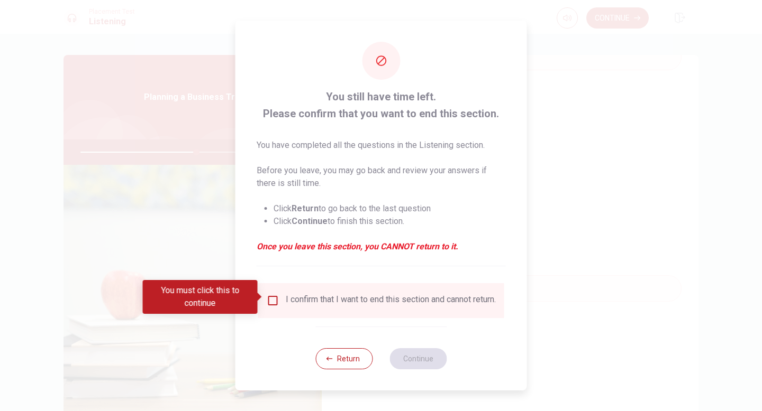
click at [271, 300] on input "You must click this to continue" at bounding box center [273, 301] width 13 height 13
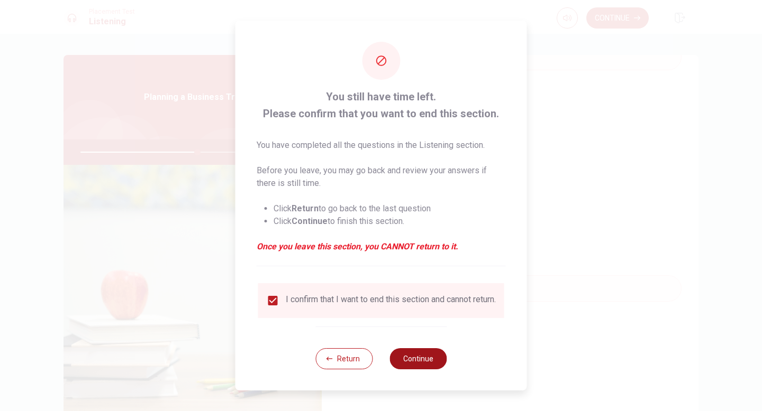
click at [406, 361] on button "Continue" at bounding box center [417, 359] width 57 height 21
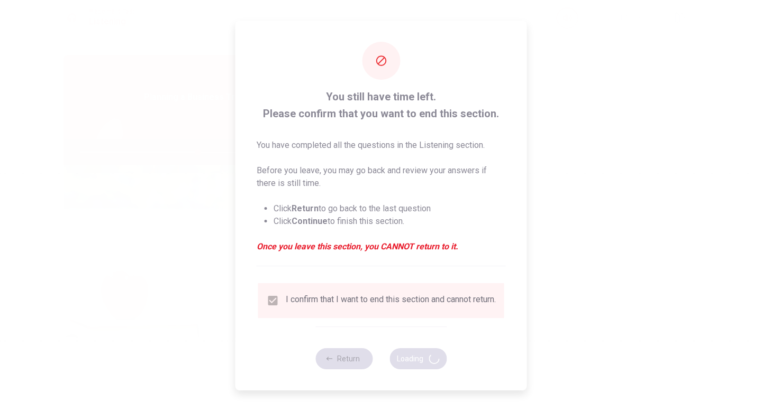
type input "62"
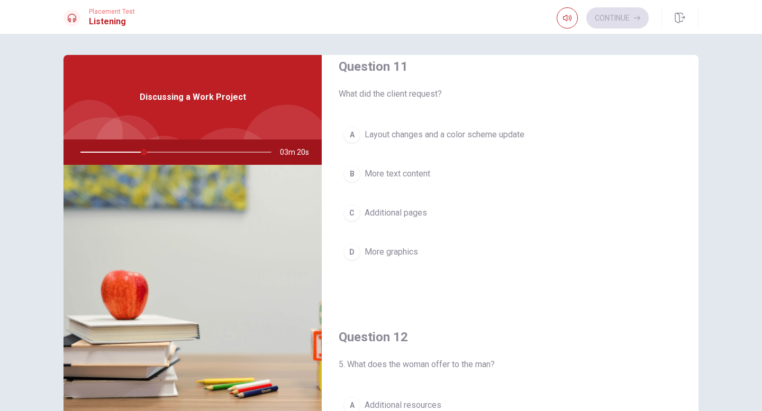
scroll to position [15, 0]
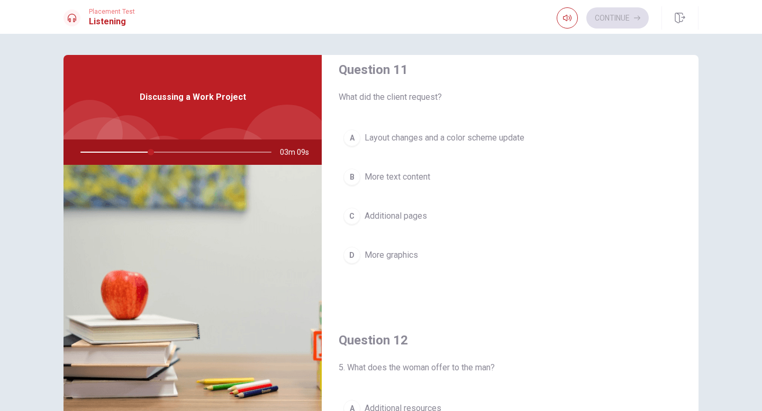
click at [480, 137] on span "Layout changes and a color scheme update" at bounding box center [444, 138] width 160 height 13
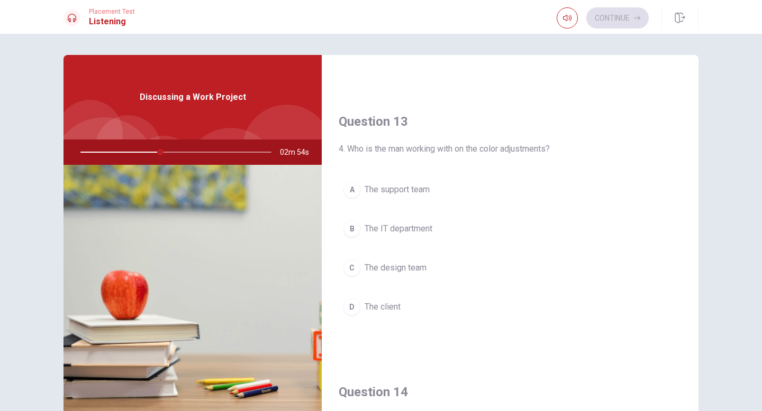
scroll to position [507, 0]
click at [408, 268] on span "The design team" at bounding box center [395, 266] width 62 height 13
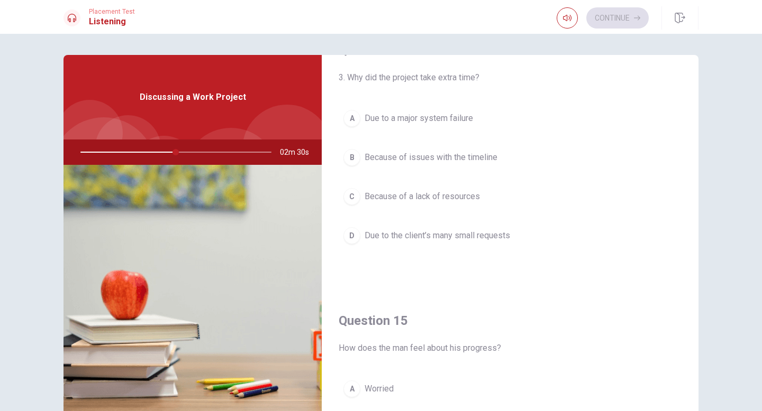
scroll to position [847, 0]
click at [461, 235] on span "Due to the client’s many small requests" at bounding box center [436, 235] width 145 height 13
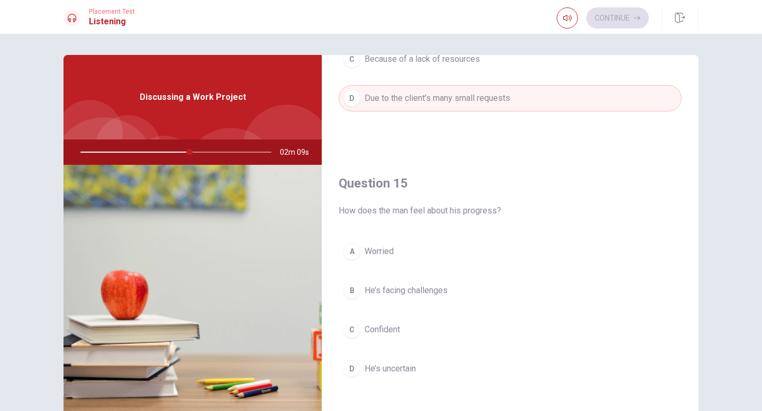
scroll to position [986, 0]
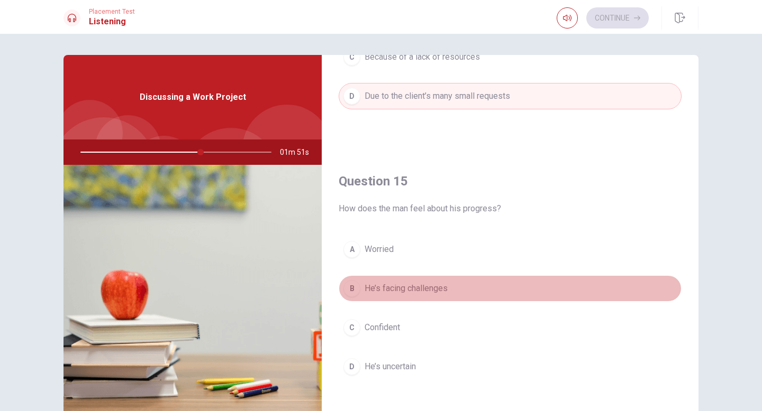
click at [436, 285] on span "He’s facing challenges" at bounding box center [405, 288] width 83 height 13
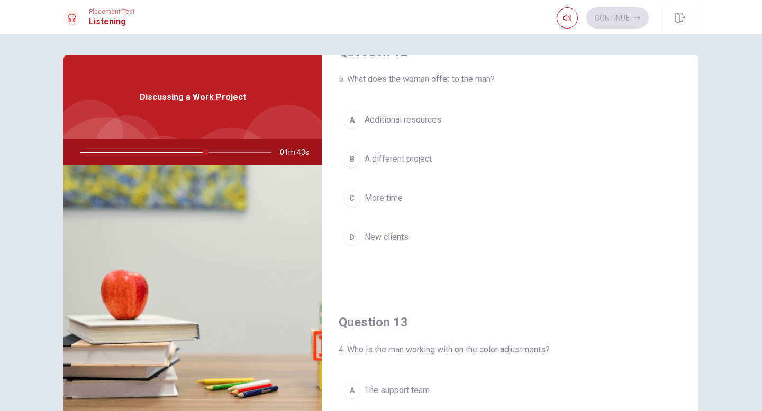
scroll to position [303, 0]
click at [391, 124] on span "Additional resources" at bounding box center [402, 120] width 77 height 13
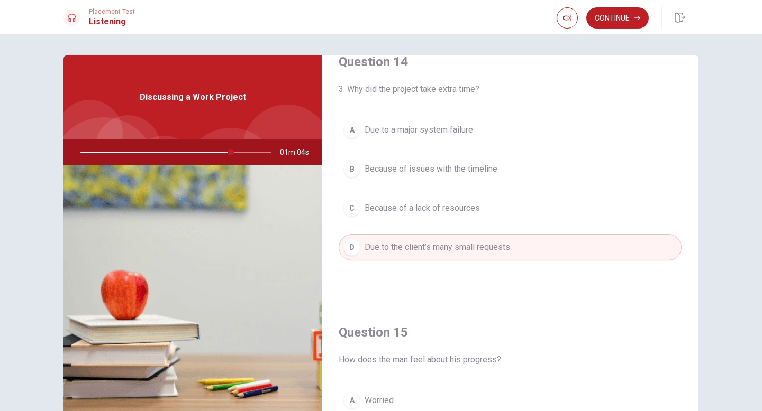
scroll to position [837, 0]
click at [619, 19] on button "Continue" at bounding box center [617, 17] width 62 height 21
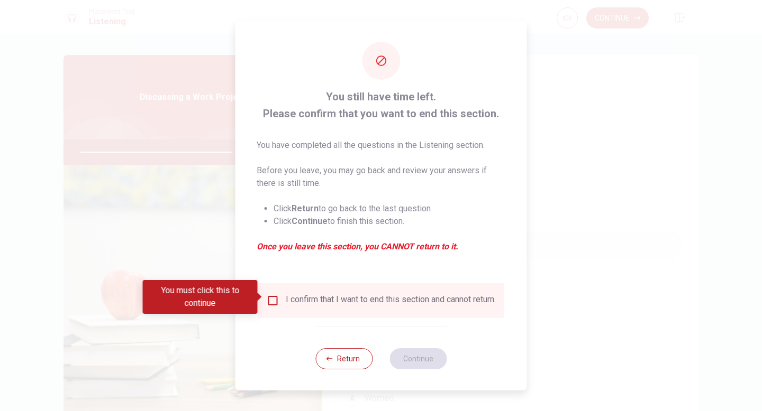
click at [272, 301] on input "You must click this to continue" at bounding box center [273, 301] width 13 height 13
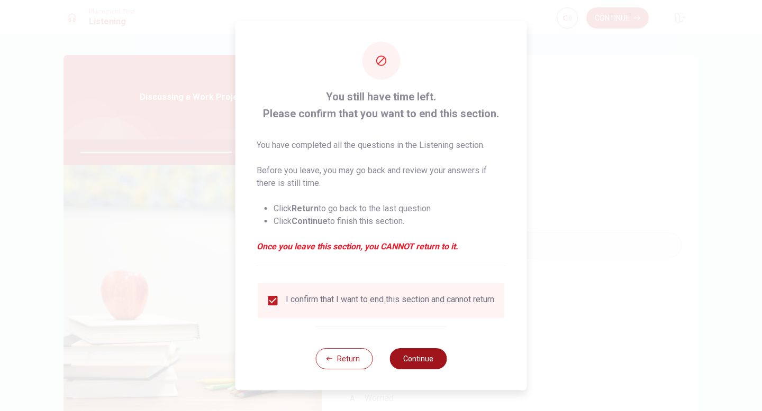
click at [418, 363] on button "Continue" at bounding box center [417, 359] width 57 height 21
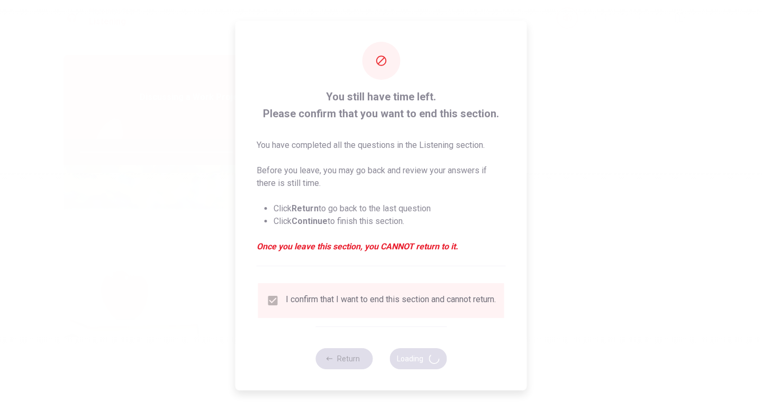
type input "82"
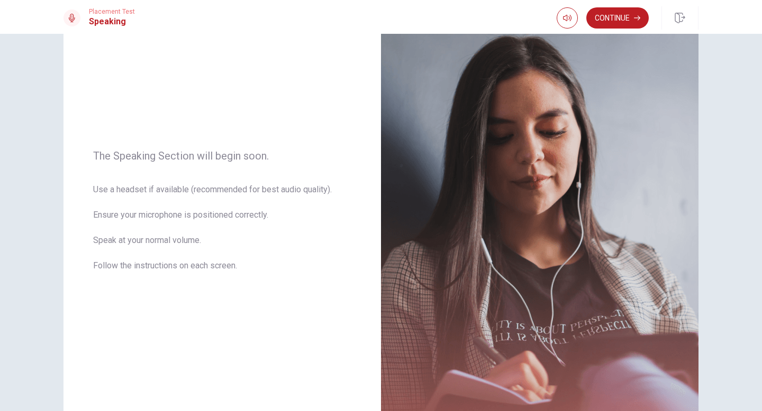
scroll to position [71, 0]
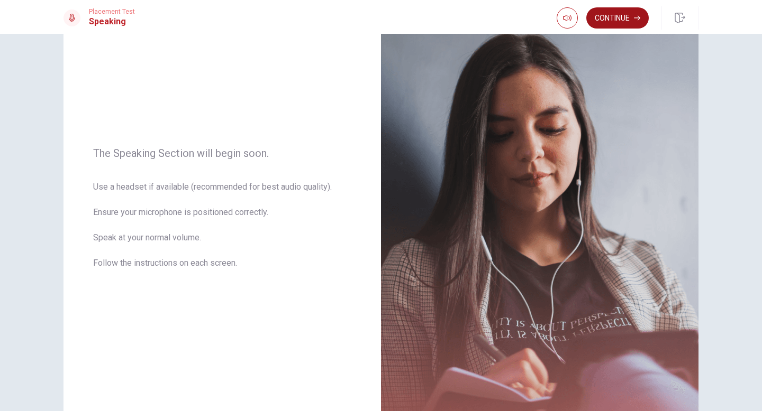
click at [629, 21] on button "Continue" at bounding box center [617, 17] width 62 height 21
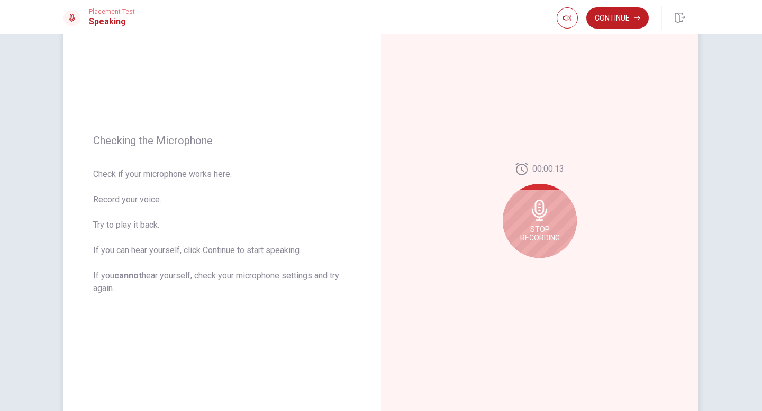
click at [549, 217] on icon at bounding box center [539, 210] width 21 height 21
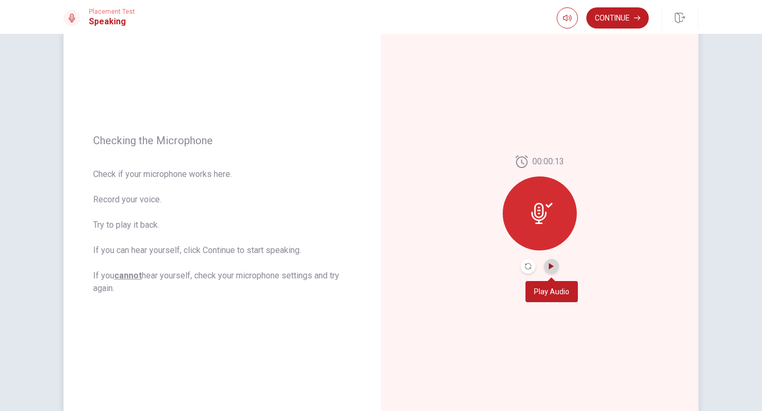
click at [552, 267] on icon "Play Audio" at bounding box center [550, 266] width 5 height 6
click at [527, 269] on icon "Record Again" at bounding box center [528, 266] width 6 height 6
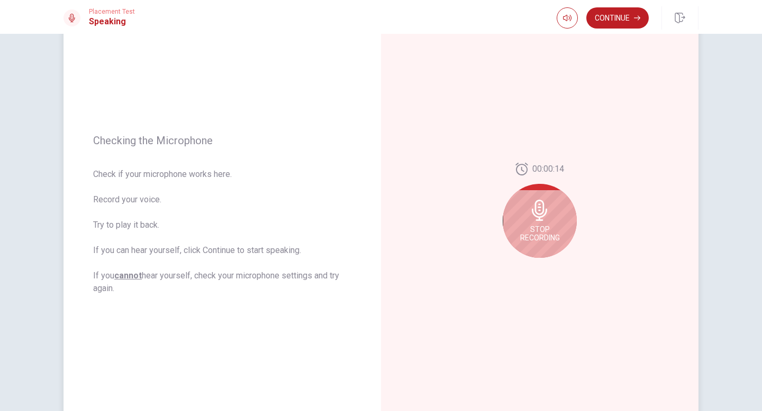
click at [543, 226] on span "Stop Recording" at bounding box center [540, 233] width 40 height 17
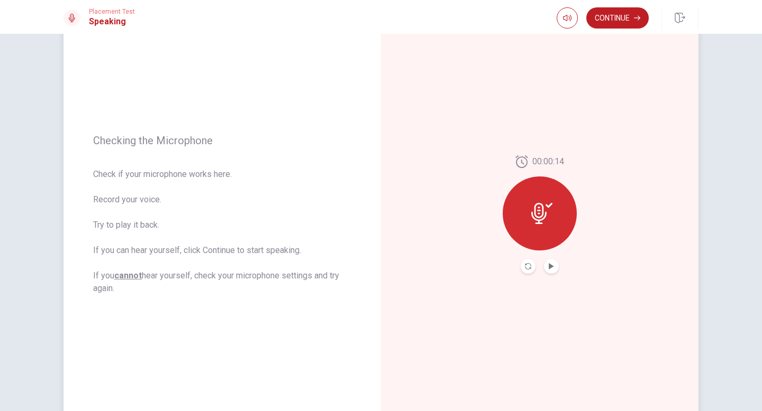
click at [551, 218] on icon at bounding box center [541, 213] width 21 height 21
click at [552, 266] on icon "Play Audio" at bounding box center [550, 266] width 5 height 6
click at [529, 201] on div at bounding box center [539, 214] width 74 height 74
click at [527, 266] on icon "Record Again" at bounding box center [528, 266] width 6 height 6
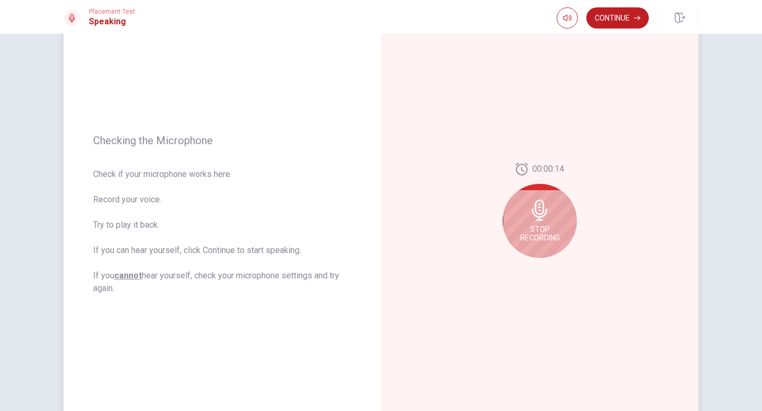
click at [539, 230] on span "Stop Recording" at bounding box center [540, 233] width 40 height 17
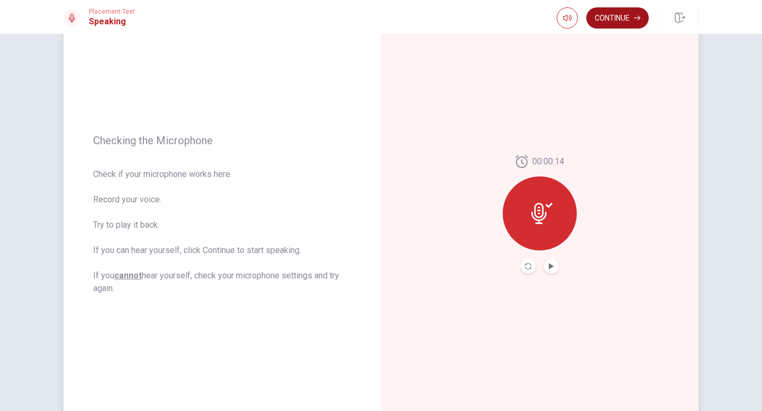
click at [610, 20] on button "Continue" at bounding box center [617, 17] width 62 height 21
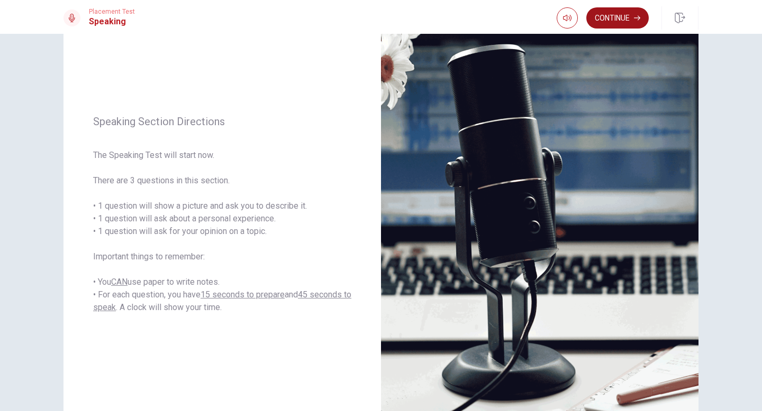
click at [631, 20] on button "Continue" at bounding box center [617, 17] width 62 height 21
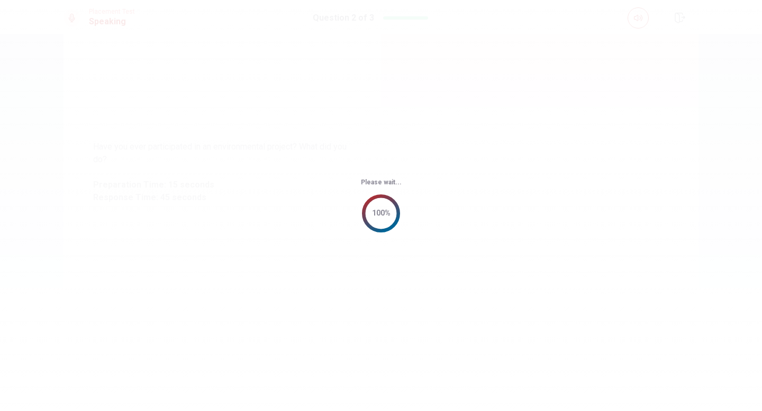
scroll to position [0, 0]
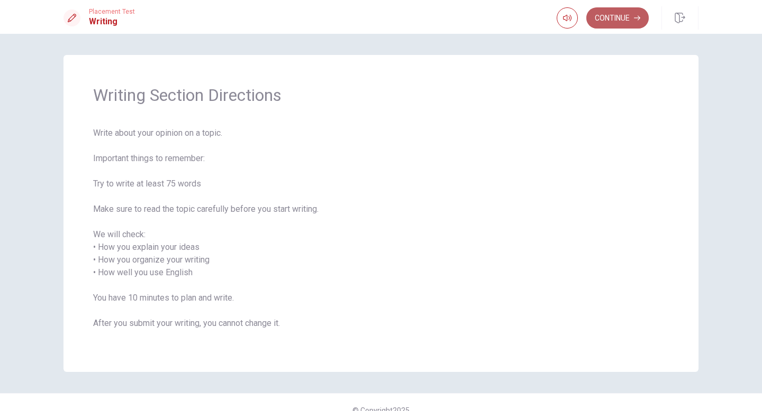
click at [630, 21] on button "Continue" at bounding box center [617, 17] width 62 height 21
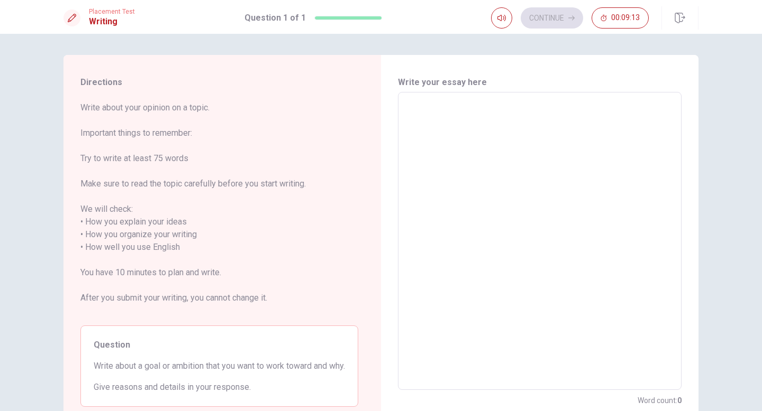
click at [458, 116] on textarea at bounding box center [539, 241] width 269 height 281
type textarea "I"
type textarea "x"
type textarea "I"
type textarea "x"
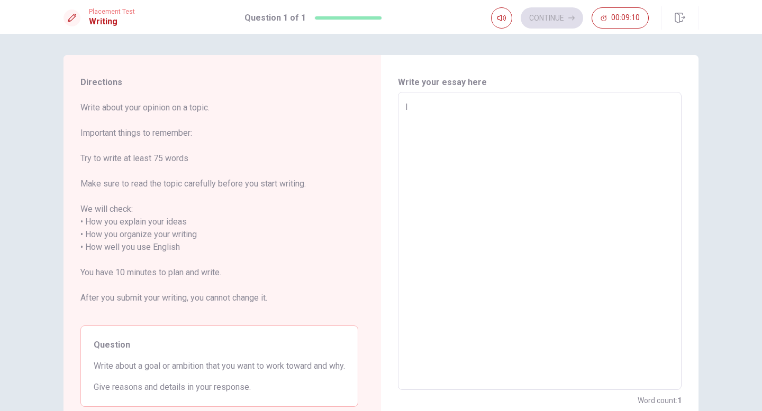
type textarea "I w"
type textarea "x"
type textarea "I wa"
type textarea "x"
type textarea "I wab"
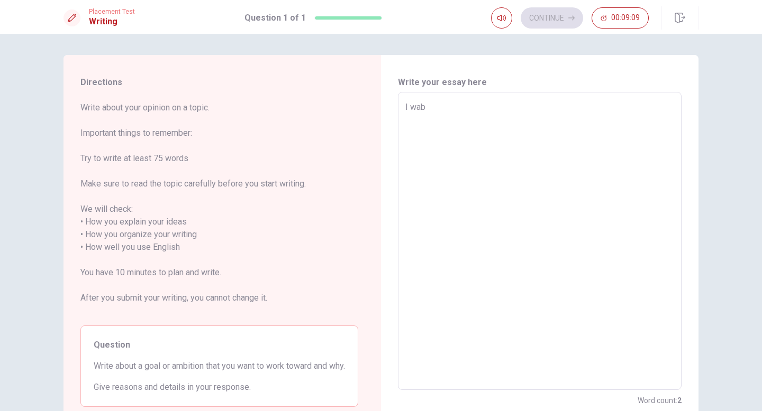
type textarea "x"
type textarea "I wa"
type textarea "x"
type textarea "I wan"
type textarea "x"
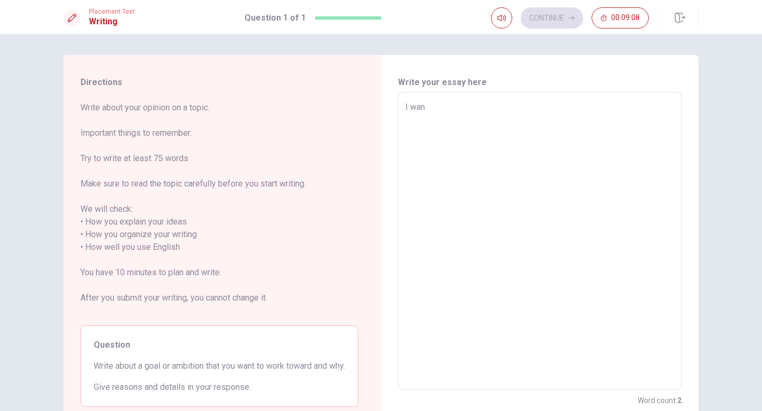
type textarea "I want"
type textarea "x"
type textarea "I want"
type textarea "x"
type textarea "I want t"
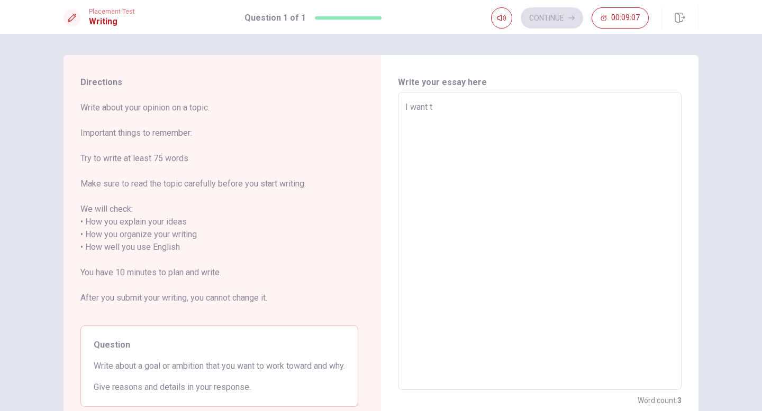
type textarea "x"
type textarea "I want to"
type textarea "x"
type textarea "I want to"
type textarea "x"
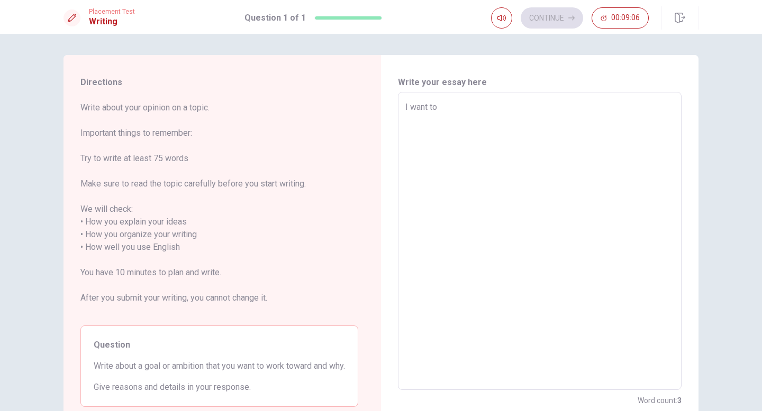
type textarea "I want to w"
type textarea "x"
type textarea "I want to wo"
type textarea "x"
type textarea "I want to wor"
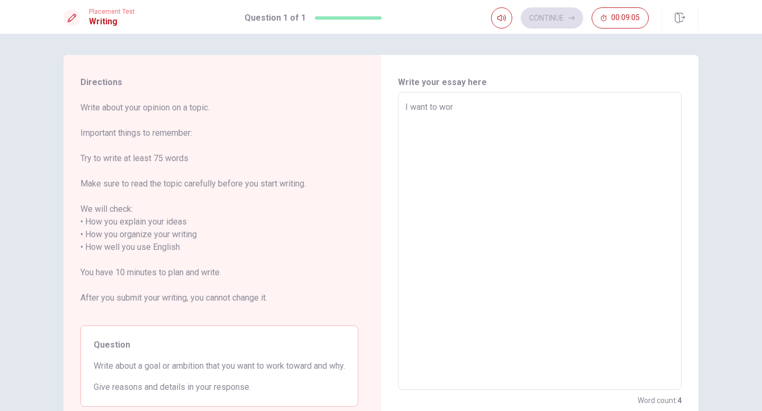
type textarea "x"
type textarea "I want to work"
type textarea "x"
type textarea "I want to work"
type textarea "x"
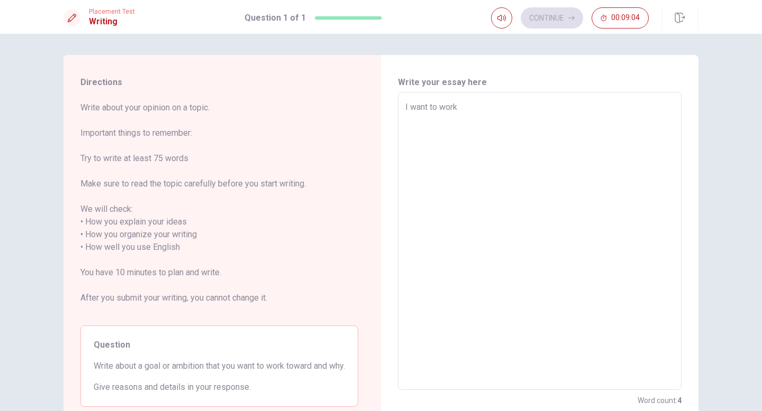
type textarea "I want to work t"
type textarea "x"
type textarea "I want to work to"
type textarea "x"
type textarea "I want to work tow"
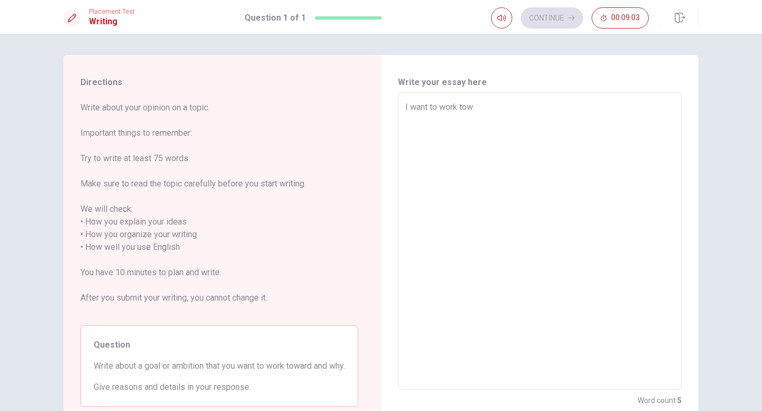
type textarea "x"
type textarea "I want to work towa"
type textarea "x"
type textarea "I want to work towar"
type textarea "x"
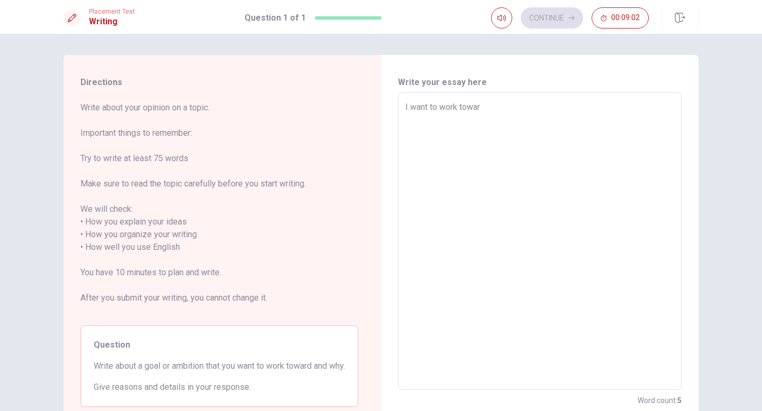
type textarea "I want to work toward"
type textarea "x"
type textarea "I want to work toward"
type textarea "x"
type textarea "I want to work toward a"
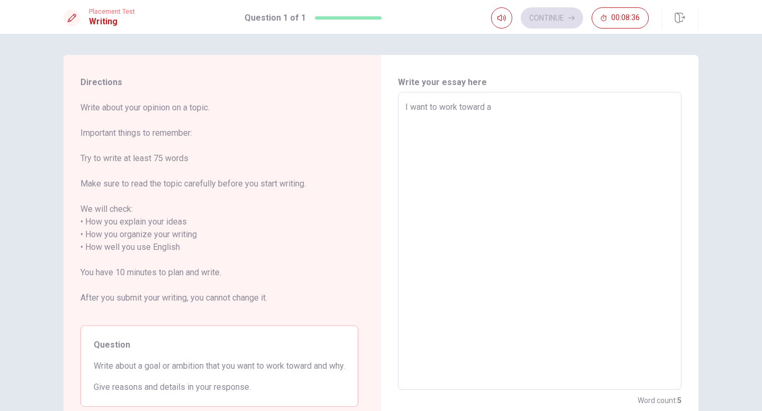
type textarea "x"
type textarea "I want to work toward ab"
type textarea "x"
type textarea "I want to work toward abo"
type textarea "x"
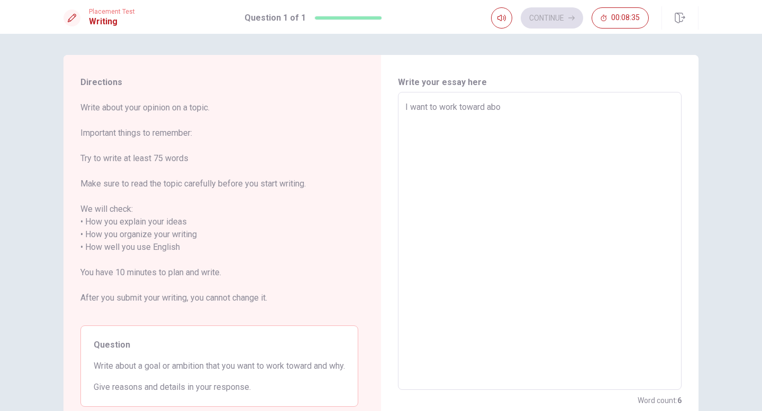
type textarea "I want to work toward abou"
type textarea "x"
type textarea "I want to work toward about"
type textarea "x"
type textarea "I want to work toward about"
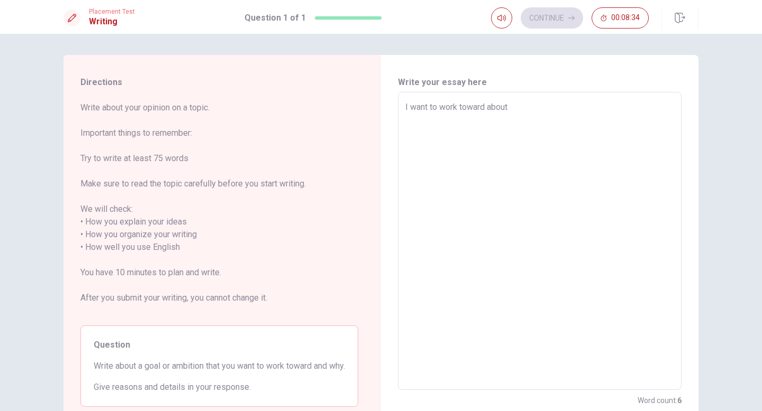
type textarea "x"
type textarea "I want to work toward about h"
type textarea "x"
type textarea "I want to work toward about ho"
type textarea "x"
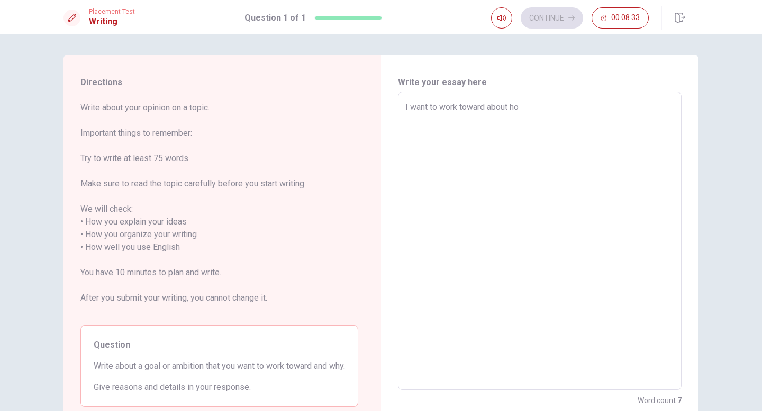
type textarea "I want to work toward about how"
type textarea "x"
type textarea "I want to work toward about how"
type textarea "x"
type textarea "I want to work toward about how t"
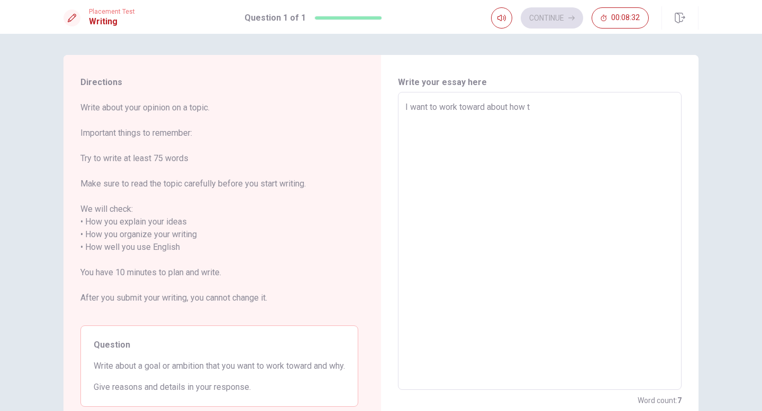
type textarea "x"
type textarea "I want to work toward about how th"
type textarea "x"
type textarea "I want to work toward about how the"
type textarea "x"
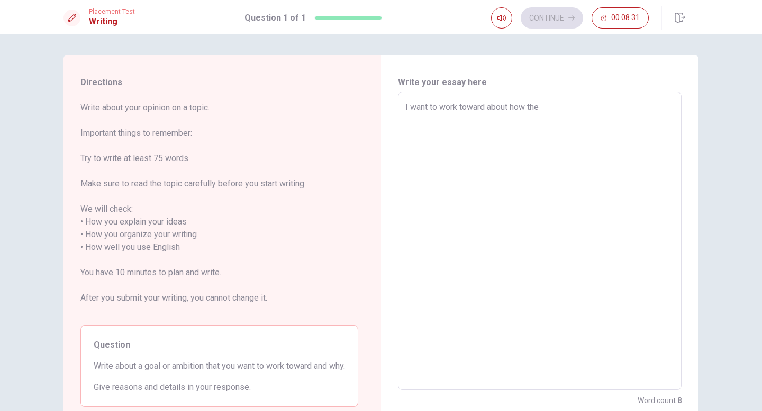
type textarea "I want to work toward about how the"
type textarea "x"
type textarea "I want to work toward about how the A"
type textarea "x"
type textarea "I want to work toward about how the Ar"
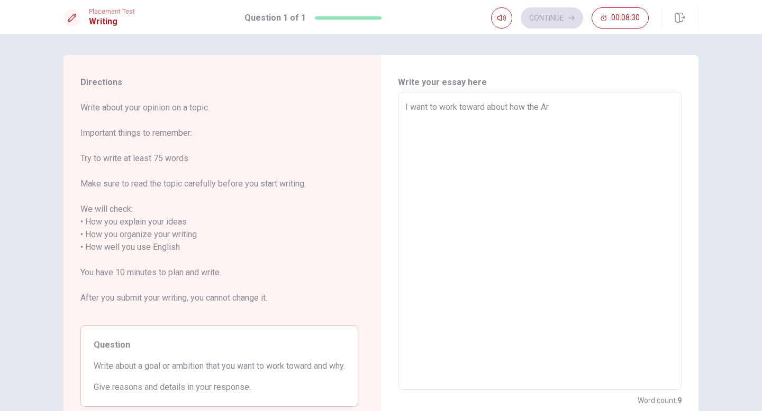
type textarea "x"
type textarea "I want to work toward about how the Art"
type textarea "x"
type textarea "I want to work toward about how the Arti"
type textarea "x"
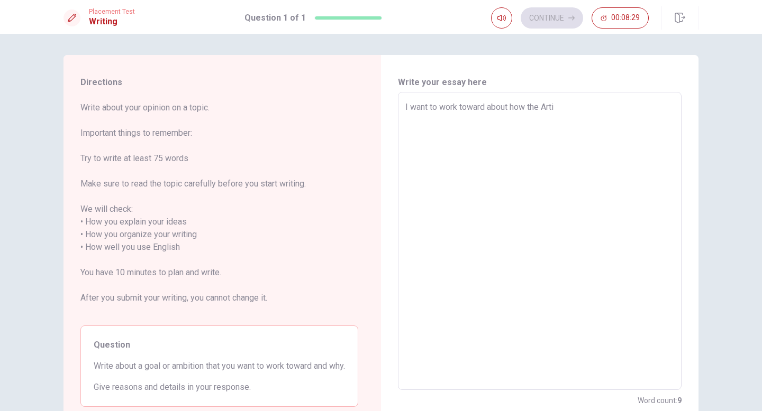
type textarea "I want to work toward about how the Artif"
type textarea "x"
type textarea "I want to work toward about how the Artifi"
type textarea "x"
type textarea "I want to work toward about how the Artific"
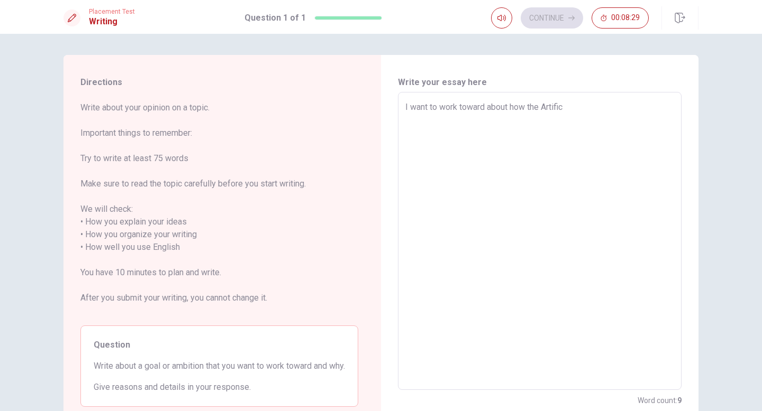
type textarea "x"
type textarea "I want to work toward about how the Artifici"
type textarea "x"
type textarea "I want to work toward about how the Artificia"
type textarea "x"
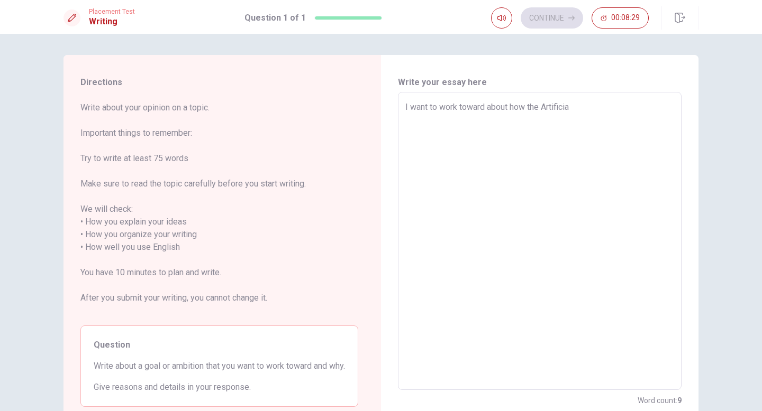
type textarea "I want to work toward about how the Artificial"
type textarea "x"
type textarea "I want to work toward about how the Artificial"
type textarea "x"
type textarea "I want to work toward about how the Artificial I"
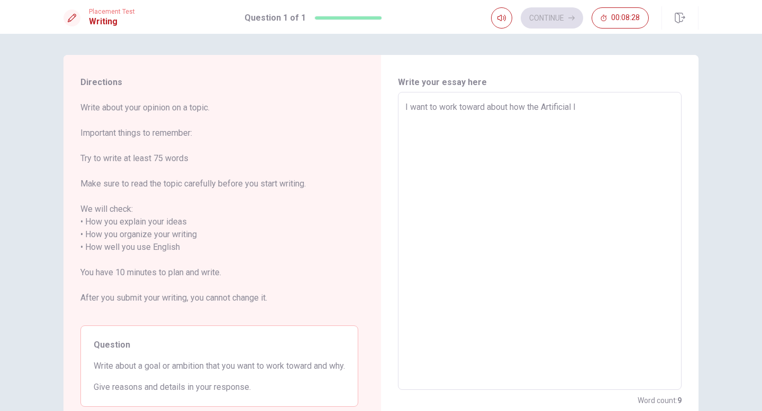
type textarea "x"
type textarea "I want to work toward about how the Artificial In"
type textarea "x"
type textarea "I want to work toward about how the Artificial Int"
type textarea "x"
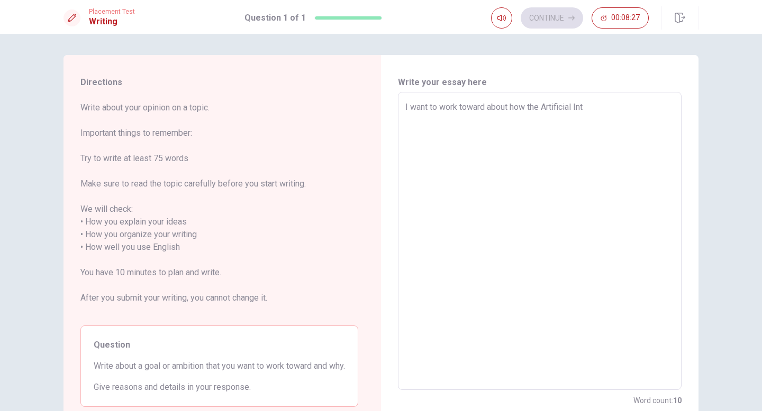
type textarea "I want to work toward about how the Artificial Inte"
type textarea "x"
type textarea "I want to work toward about how the Artificial Intel"
type textarea "x"
type textarea "I want to work toward about how the Artificial Inteli"
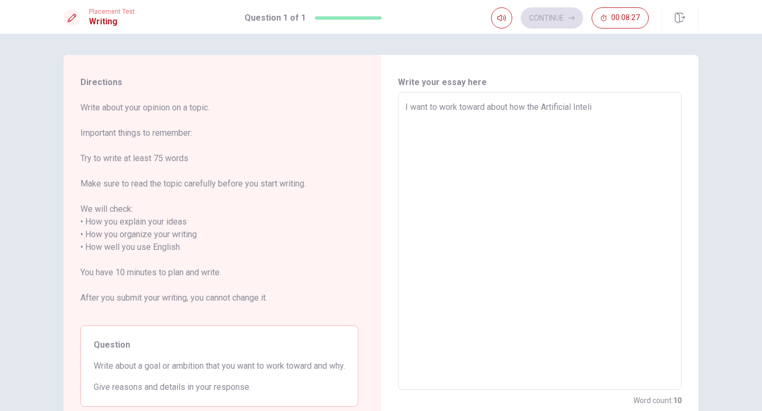
type textarea "x"
type textarea "I want to work toward about how the Artificial Intelig"
type textarea "x"
type textarea "I want to work toward about how the Artificial Intelige"
type textarea "x"
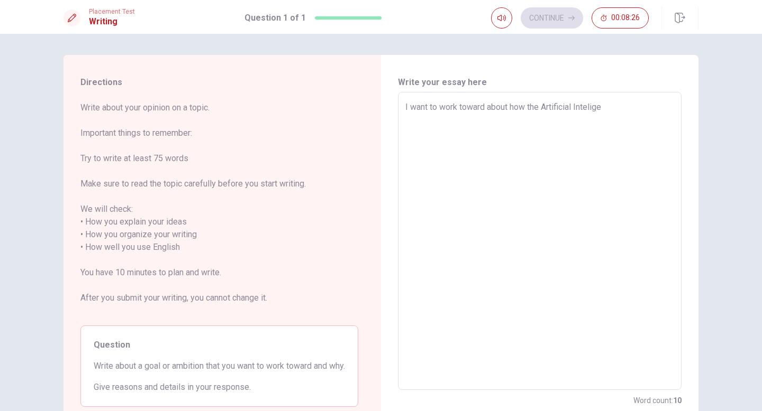
type textarea "I want to work toward about how the Artificial Inteligen"
type textarea "x"
type textarea "I want to work toward about how the Artificial Inteligenc"
type textarea "x"
type textarea "I want to work toward about how the Artificial Inteligence"
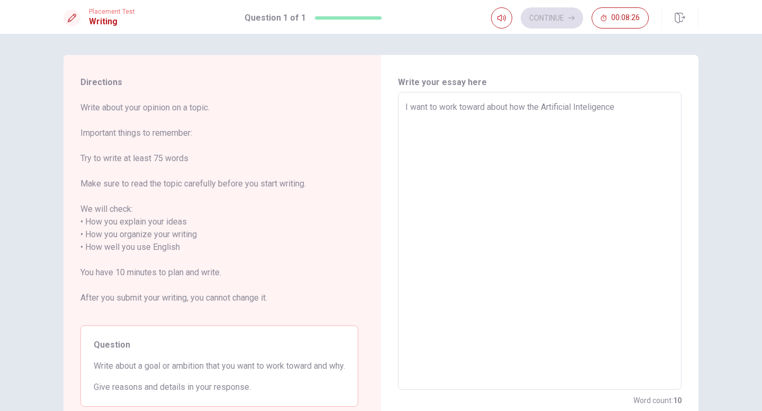
type textarea "x"
type textarea "I want to work toward about how the Artificial Inteligence"
type textarea "x"
type textarea "I want to work toward about how the Artificial Inteligence c"
type textarea "x"
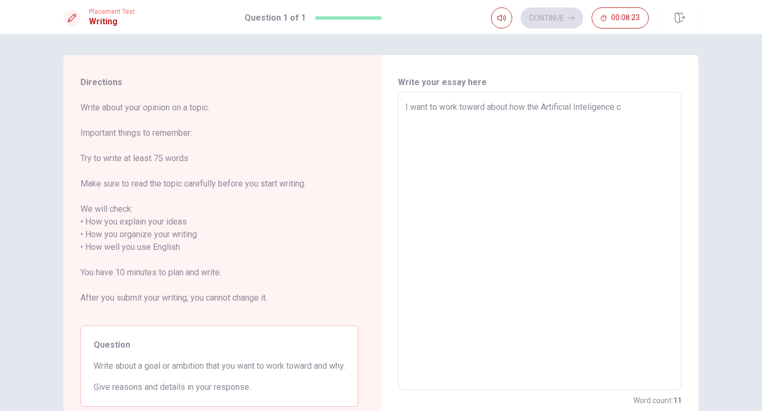
type textarea "I want to work toward about how the Artificial Inteligence co"
type textarea "x"
type textarea "I want to work toward about how the Artificial Inteligence cou"
type textarea "x"
type textarea "I want to work toward about how the Artificial Inteligence coul"
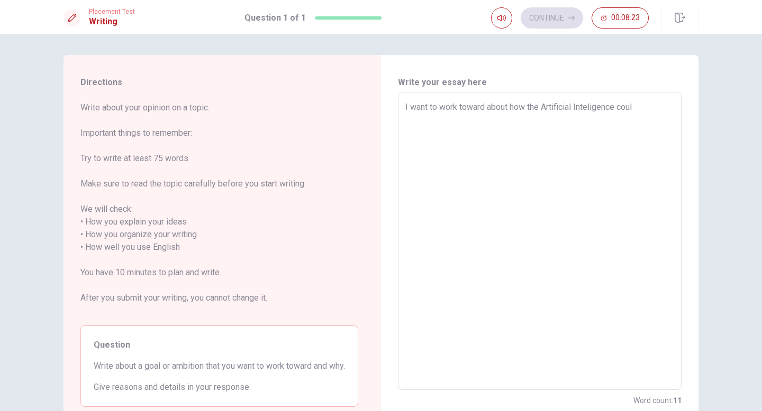
type textarea "x"
type textarea "I want to work toward about how the Artificial Inteligence could"
type textarea "x"
type textarea "I want to work toward about how the Artificial Inteligence could"
type textarea "x"
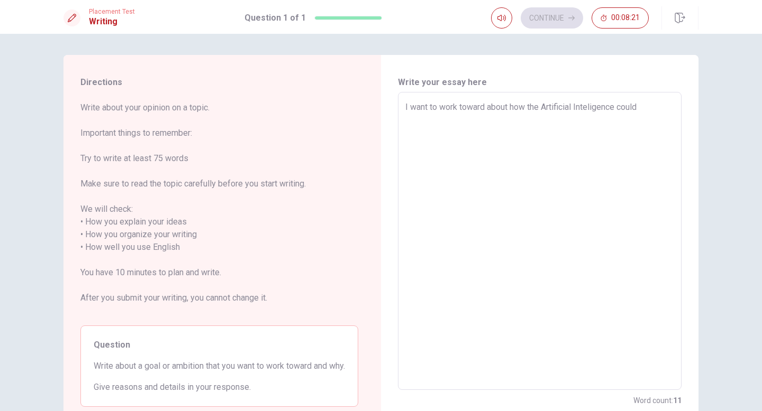
type textarea "I want to work toward about how the Artificial Inteligence could h"
type textarea "x"
type textarea "I want to work toward about how the Artificial Inteligence could he"
type textarea "x"
type textarea "I want to work toward about how the Artificial Inteligence could hel"
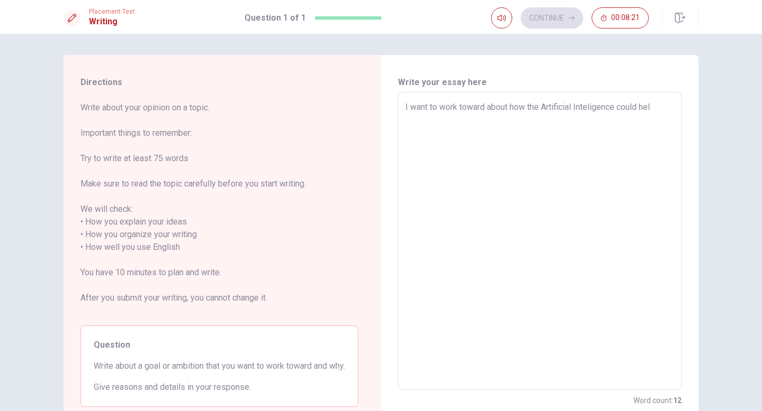
type textarea "x"
type textarea "I want to work toward about how the Artificial Inteligence could help"
type textarea "x"
type textarea "I want to work toward about how the Artificial Inteligence could help"
type textarea "x"
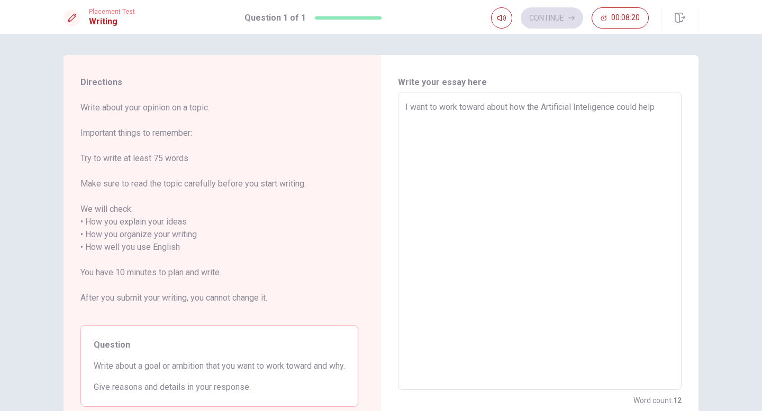
type textarea "I want to work toward about how the Artificial Inteligence could help m"
type textarea "x"
type textarea "I want to work toward about how the Artificial Inteligence could help me"
type textarea "x"
type textarea "I want to work toward about how the Artificial Inteligence could help me"
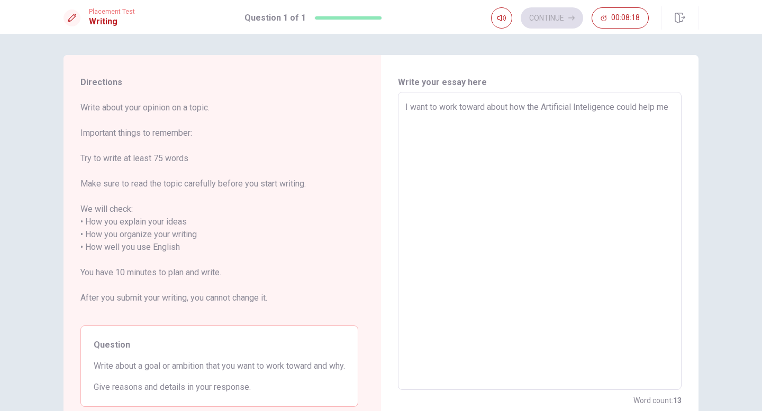
type textarea "x"
type textarea "I want to work toward about how the Artificial Inteligence could help me t"
type textarea "x"
type textarea "I want to work toward about how the Artificial Inteligence could help me to"
type textarea "x"
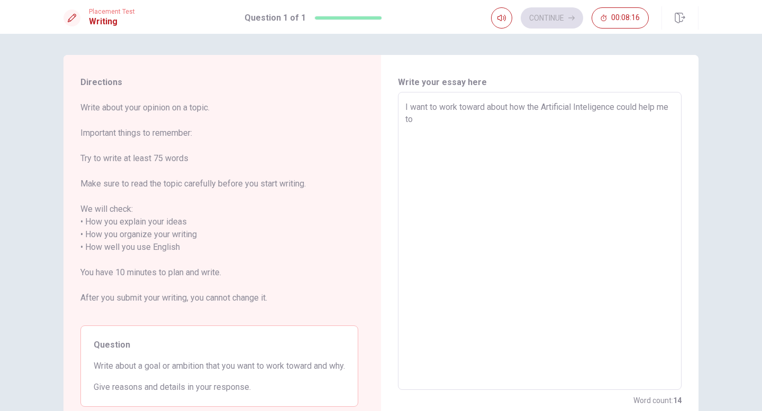
type textarea "I want to work toward about how the Artificial Inteligence could help me to"
type textarea "x"
type textarea "I want to work toward about how the Artificial Inteligence could help me to"
type textarea "x"
type textarea "I want to work toward about how the Artificial Inteligence could help me t"
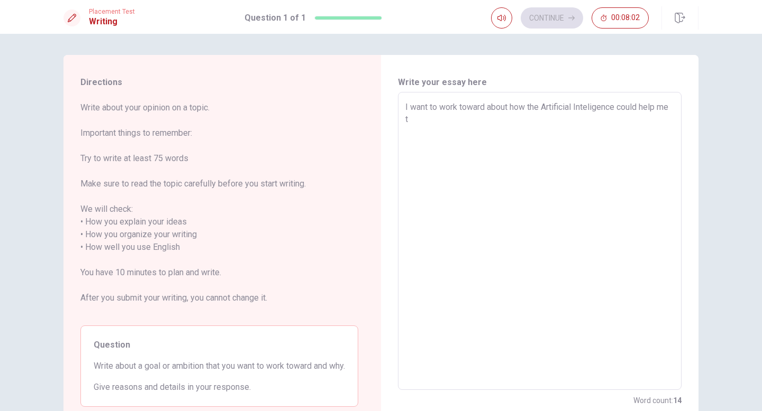
type textarea "x"
type textarea "I want to work toward about how the Artificial Inteligence could help me"
type textarea "x"
type textarea "I want to work toward about how the Artificial Inteligence could help me t"
type textarea "x"
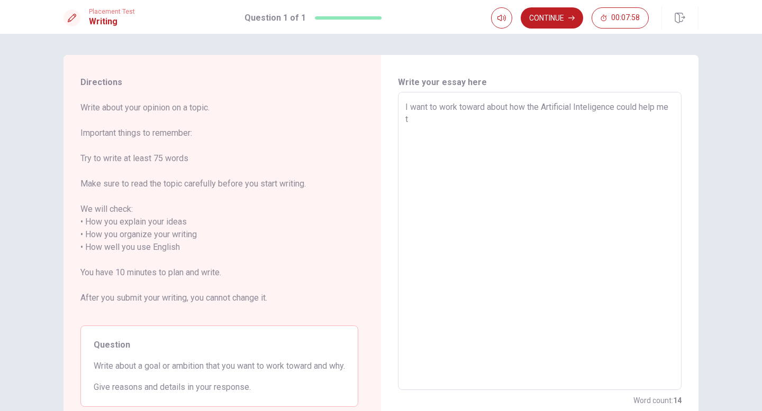
type textarea "I want to work toward about how the Artificial Inteligence could help me to"
type textarea "x"
type textarea "I want to work toward about how the Artificial Inteligence could help me to"
type textarea "x"
type textarea "I want to work toward about how the Artificial Inteligence could help me to p"
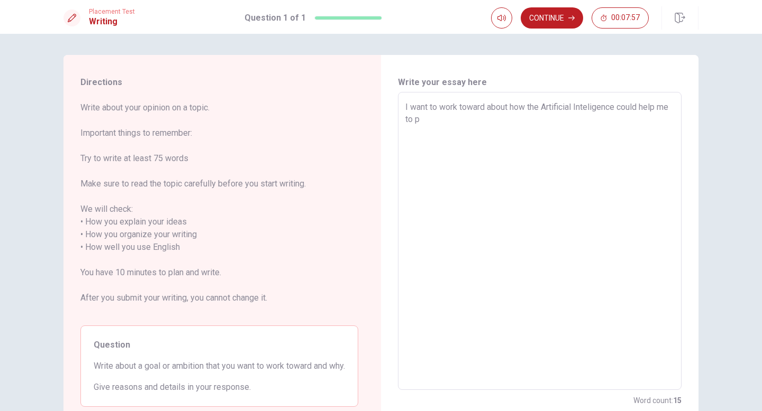
type textarea "x"
type textarea "I want to work toward about how the Artificial Inteligence could help me to pr"
type textarea "x"
type textarea "I want to work toward about how the Artificial Inteligence could help me to pro"
type textarea "x"
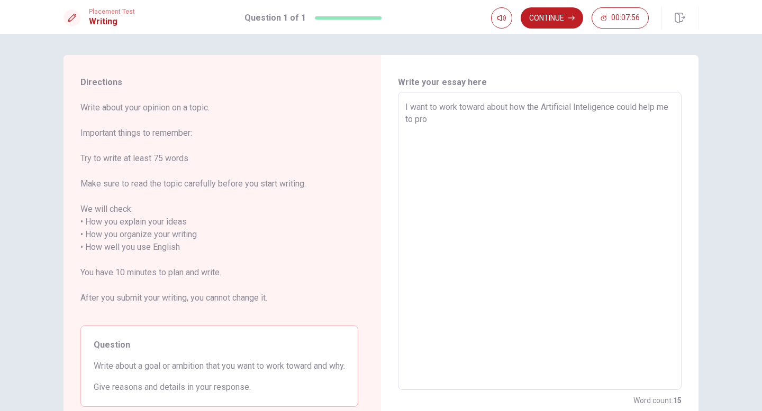
type textarea "I want to work toward about how the Artificial Inteligence could help me to proc"
type textarea "x"
type textarea "I want to work toward about how the Artificial Inteligence could help me to pro…"
type textarea "x"
type textarea "I want to work toward about how the Artificial Inteligence could help me to pro…"
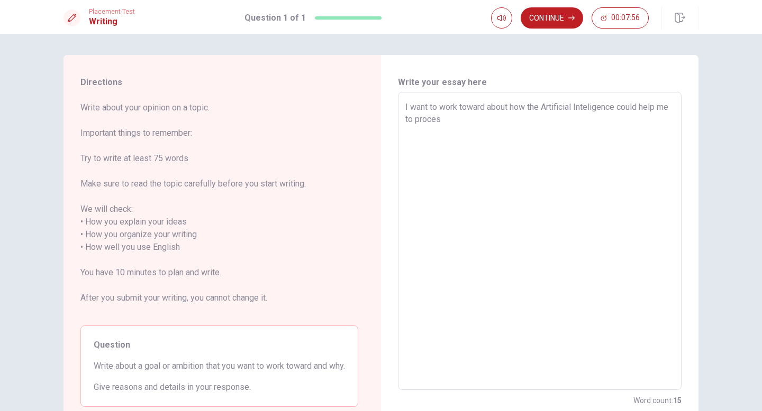
type textarea "x"
type textarea "I want to work toward about how the Artificial Inteligence could help me to pro…"
type textarea "x"
type textarea "I want to work toward about how the Artificial Inteligence could help me to pro…"
type textarea "x"
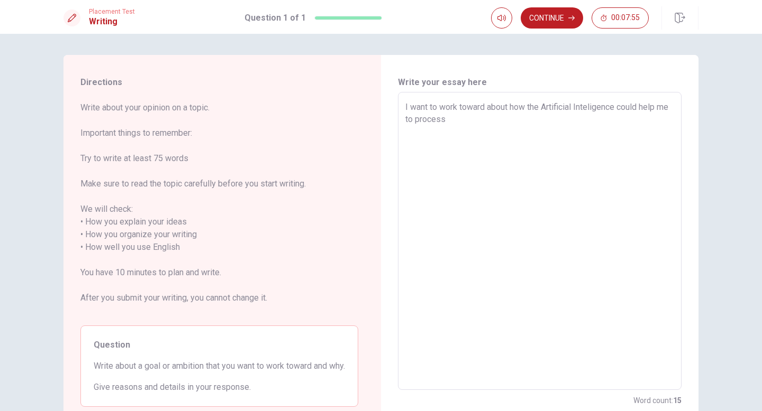
type textarea "I want to work toward about how the Artificial Inteligence could help me to pro…"
type textarea "x"
type textarea "I want to work toward about how the Artificial Inteligence could help me to pro…"
type textarea "x"
type textarea "I want to work toward about how the Artificial Inteligence could help me to pro…"
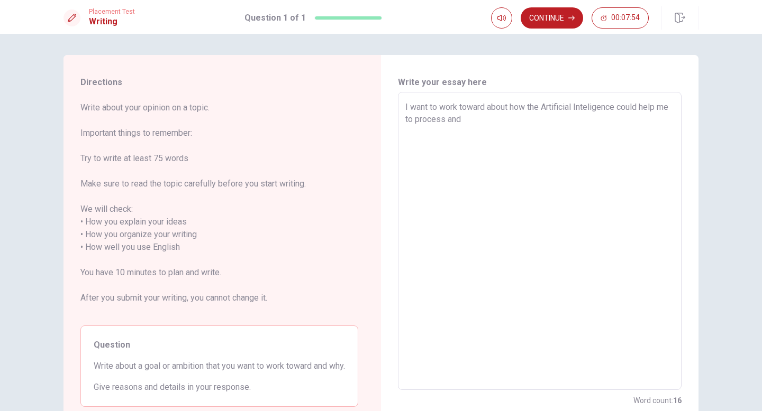
type textarea "x"
type textarea "I want to work toward about how the Artificial Inteligence could help me to pro…"
type textarea "x"
type textarea "I want to work toward about how the Artificial Inteligence could help me to pro…"
type textarea "x"
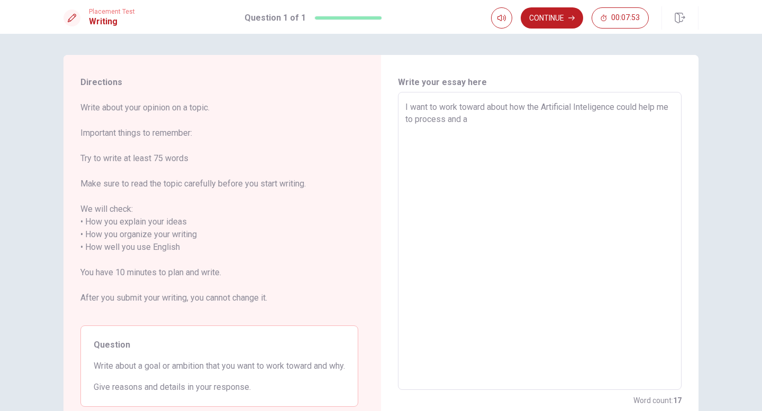
type textarea "I want to work toward about how the Artificial Inteligence could help me to pro…"
type textarea "x"
type textarea "I want to work toward about how the Artificial Inteligence could help me to pro…"
click at [483, 146] on textarea "I want to work toward about how the Artificial Inteligence could help me to pro…" at bounding box center [539, 241] width 269 height 281
click at [548, 139] on textarea "I want to work toward about how the Artificial Inteligence could help me to pro…" at bounding box center [539, 241] width 269 height 281
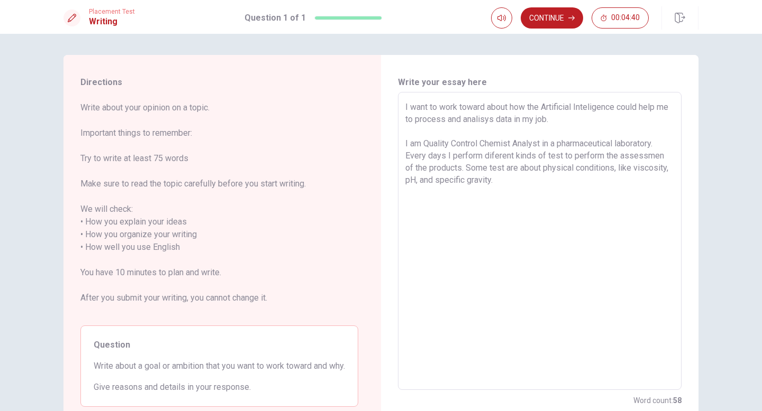
click at [553, 184] on textarea "I want to work toward about how the Artificial Inteligence could help me to pro…" at bounding box center [539, 241] width 269 height 281
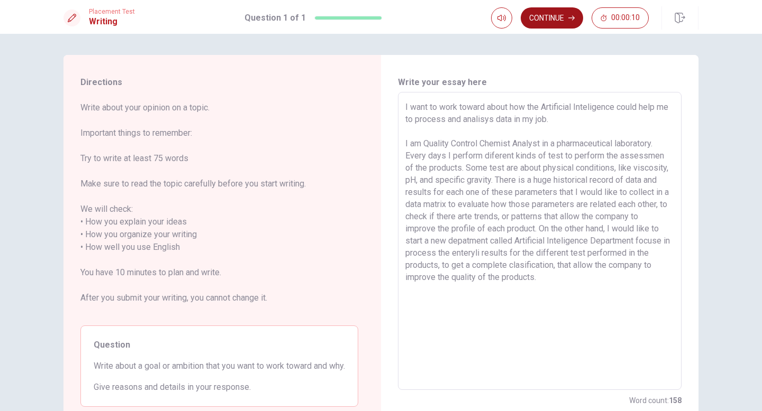
click at [559, 17] on button "Continue" at bounding box center [551, 17] width 62 height 21
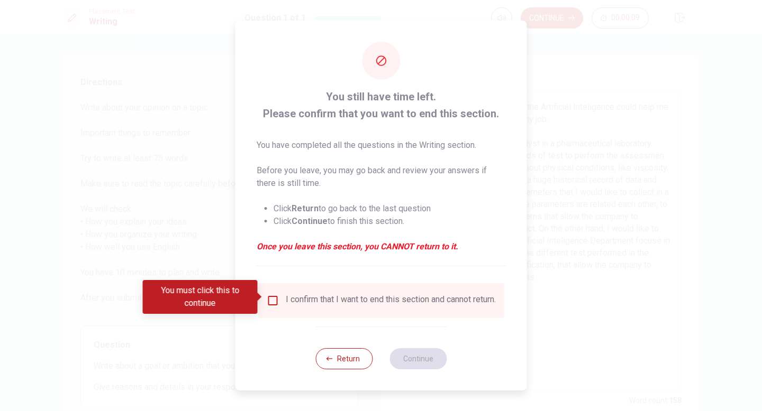
click at [268, 297] on input "You must click this to continue" at bounding box center [273, 301] width 13 height 13
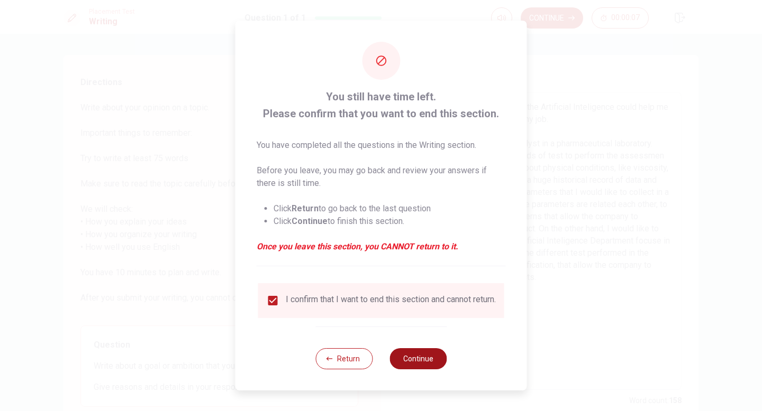
click at [409, 360] on button "Continue" at bounding box center [417, 359] width 57 height 21
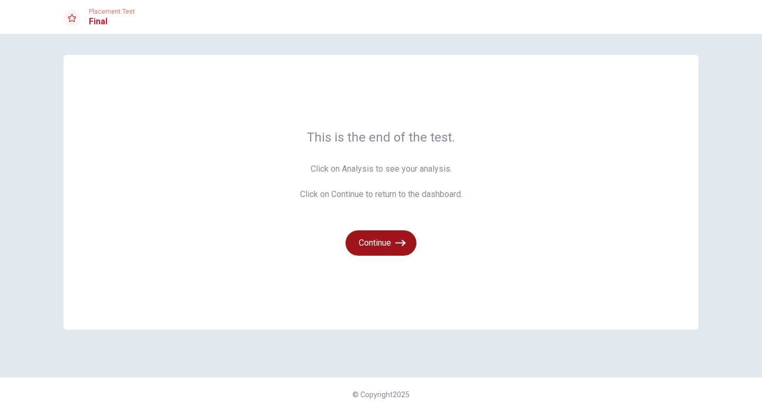
click at [397, 248] on icon "button" at bounding box center [400, 243] width 11 height 11
